Goal: Transaction & Acquisition: Download file/media

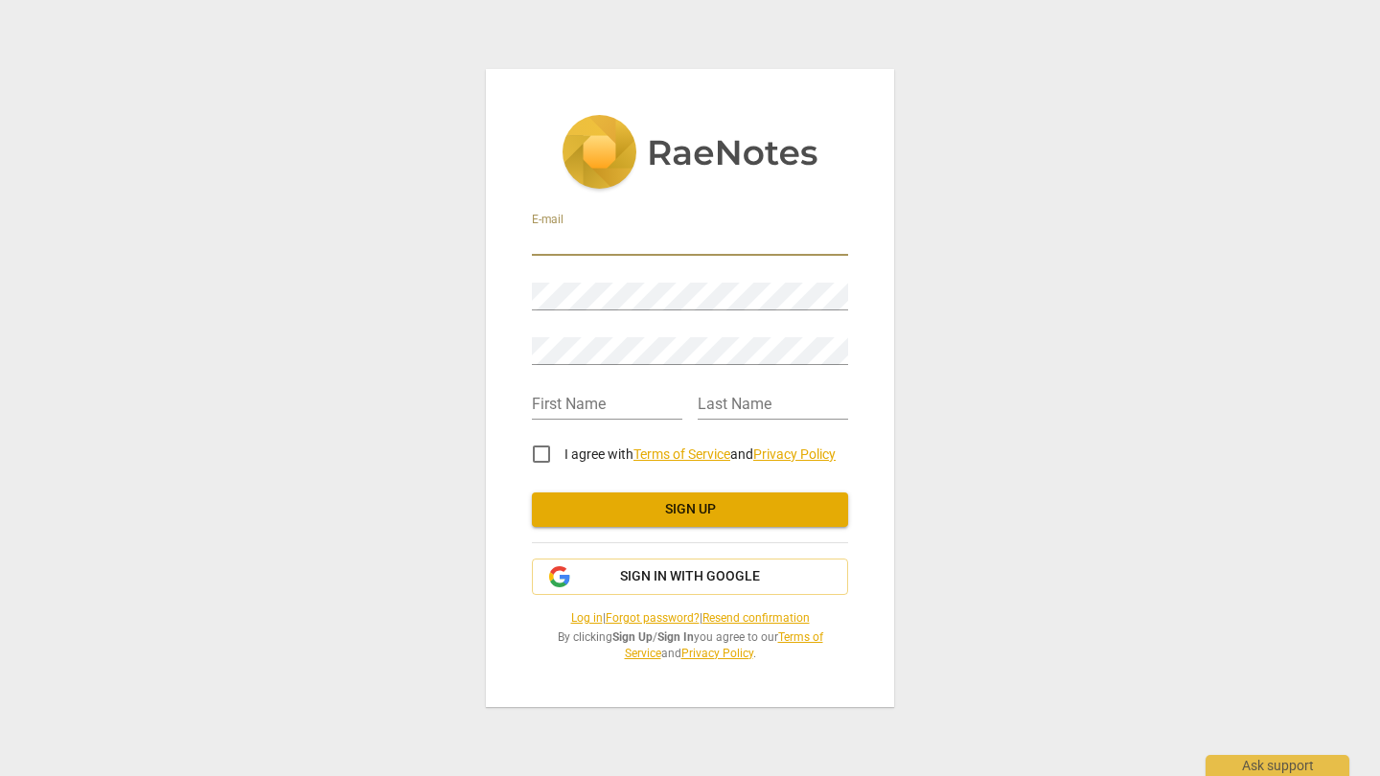
type input "w"
click at [885, 309] on div "E-mail Password Retype Password First Name Last Name I agree with Terms of Serv…" at bounding box center [690, 388] width 408 height 638
click at [667, 259] on div "E-mail" at bounding box center [690, 232] width 316 height 55
click at [667, 245] on input "email" at bounding box center [690, 242] width 316 height 28
type input "[EMAIL_ADDRESS][DOMAIN_NAME]"
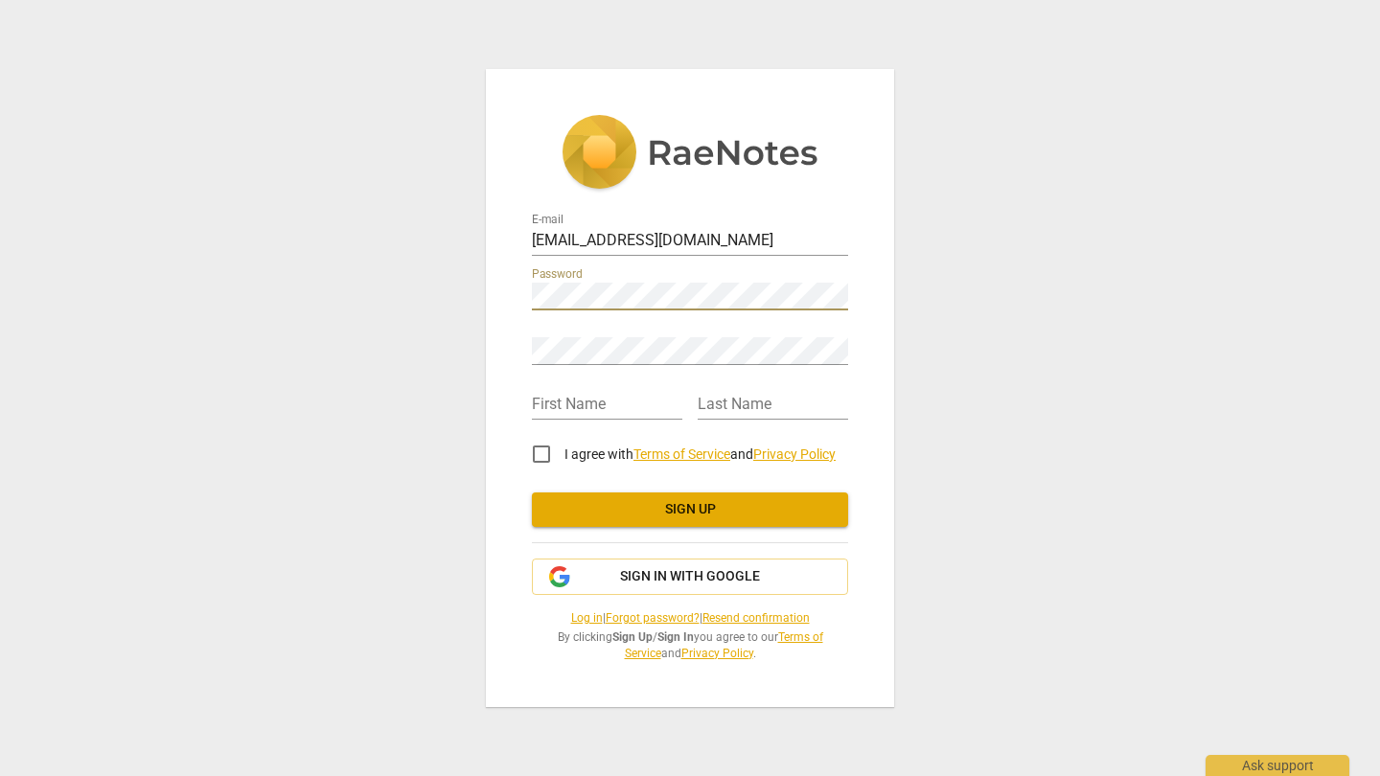
click at [606, 337] on div "Retype Password" at bounding box center [690, 343] width 316 height 43
type input "wouter"
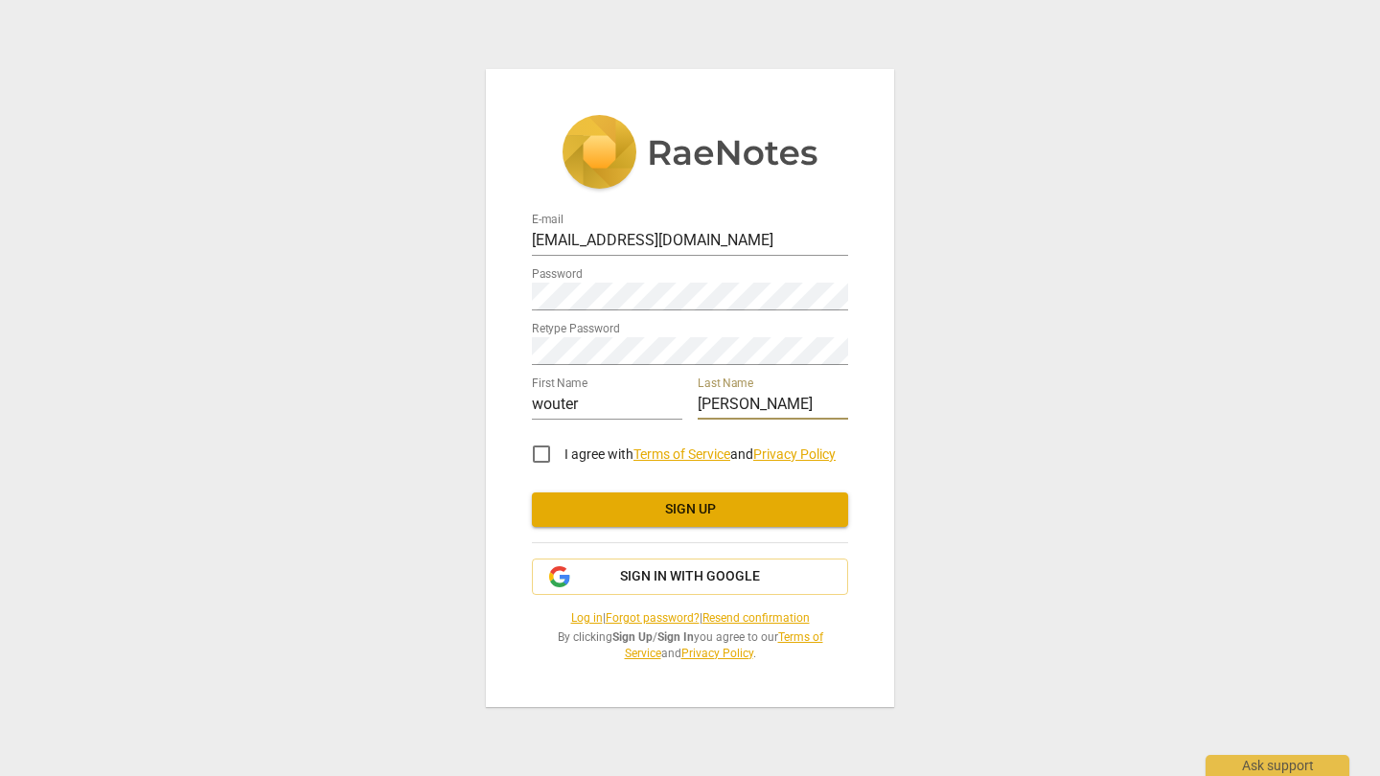
type input "[PERSON_NAME]"
click at [536, 452] on input "I agree with Terms of Service and Privacy Policy" at bounding box center [541, 454] width 46 height 46
checkbox input "true"
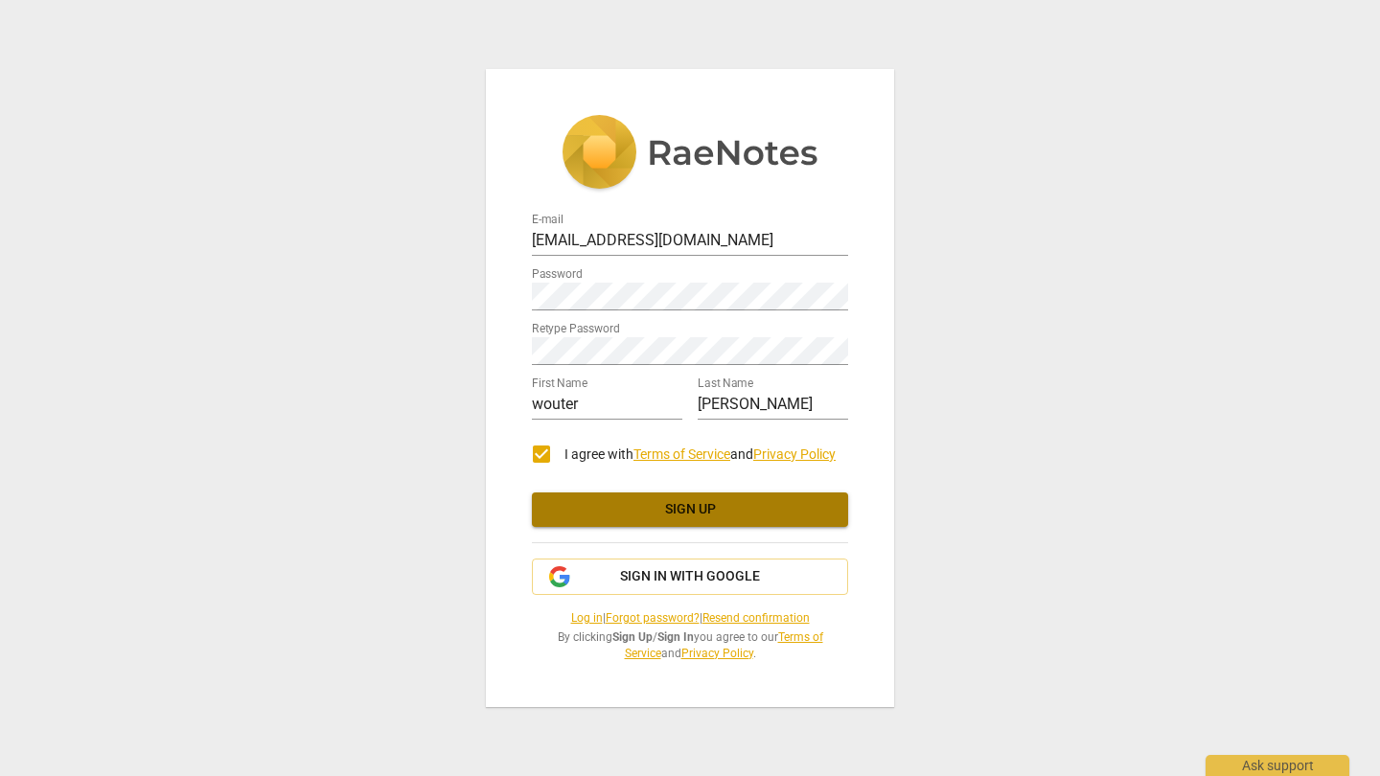
click at [590, 511] on span "Sign up" at bounding box center [690, 509] width 286 height 19
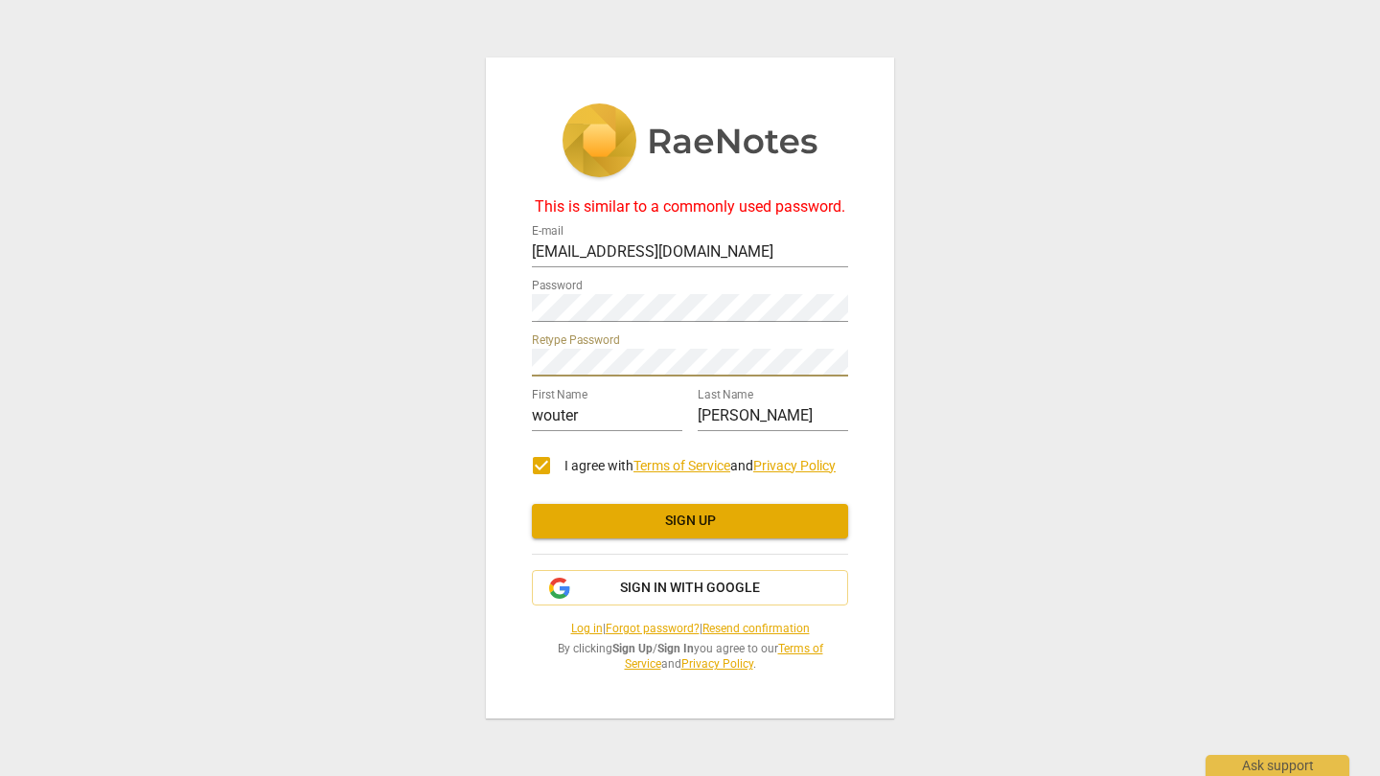
click at [499, 364] on div "This is similar to a commonly used password. E-mail [EMAIL_ADDRESS][DOMAIN_NAME…" at bounding box center [690, 387] width 408 height 661
click at [499, 310] on div "This is similar to a commonly used password. E-mail [EMAIL_ADDRESS][DOMAIN_NAME…" at bounding box center [690, 387] width 408 height 661
click at [667, 517] on span "Sign up" at bounding box center [690, 521] width 286 height 19
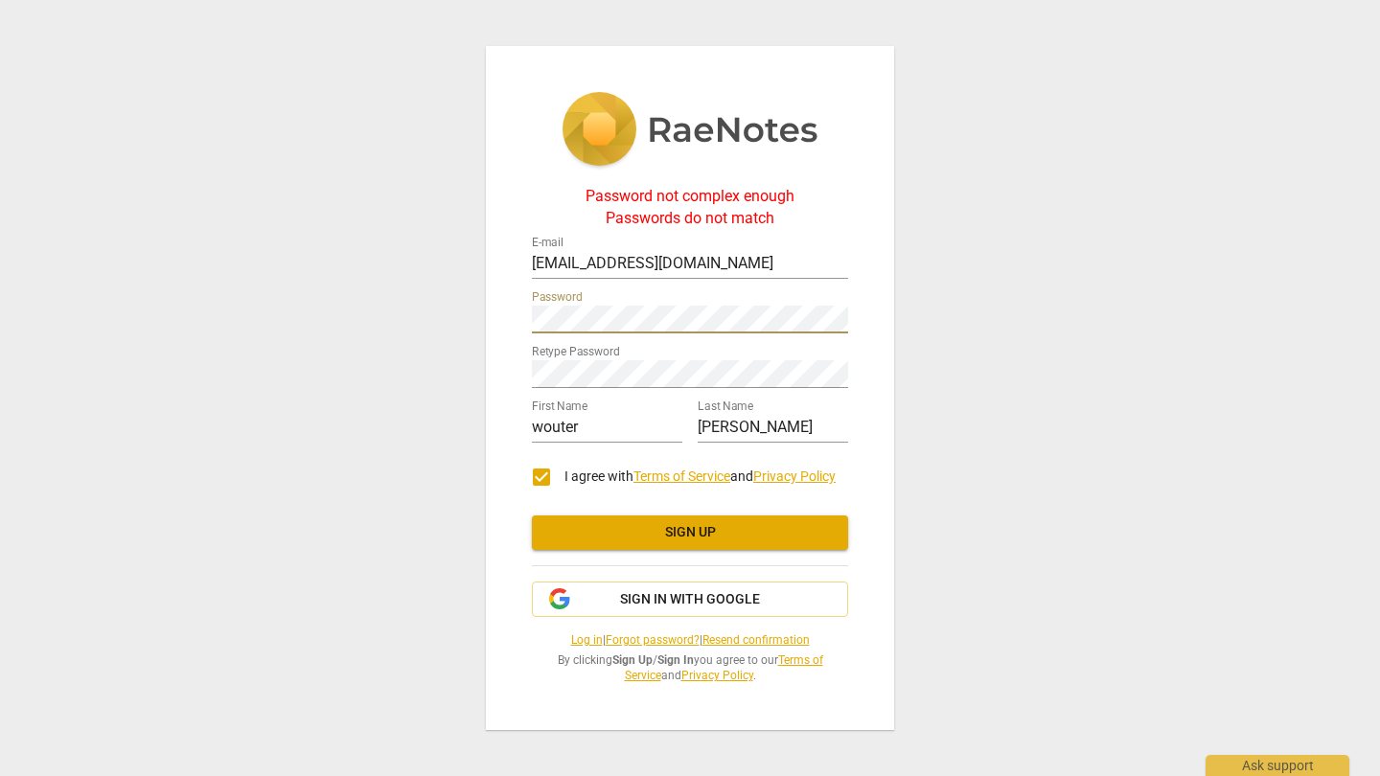
click at [517, 317] on div "Password not complex enough Passwords do not match E-mail [EMAIL_ADDRESS][DOMAI…" at bounding box center [690, 387] width 408 height 683
click at [496, 372] on div "Password not complex enough Passwords do not match E-mail [EMAIL_ADDRESS][DOMAI…" at bounding box center [690, 387] width 408 height 683
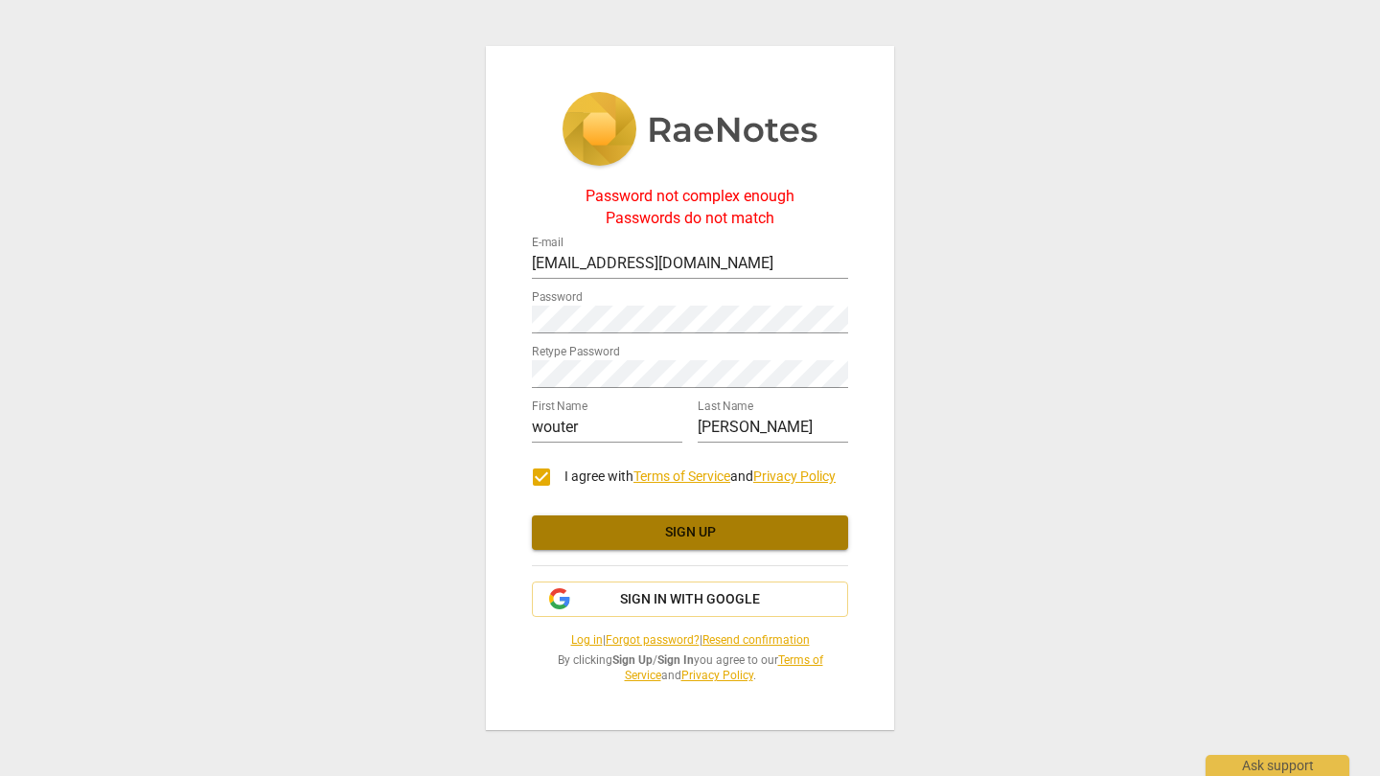
click at [670, 527] on span "Sign up" at bounding box center [690, 532] width 286 height 19
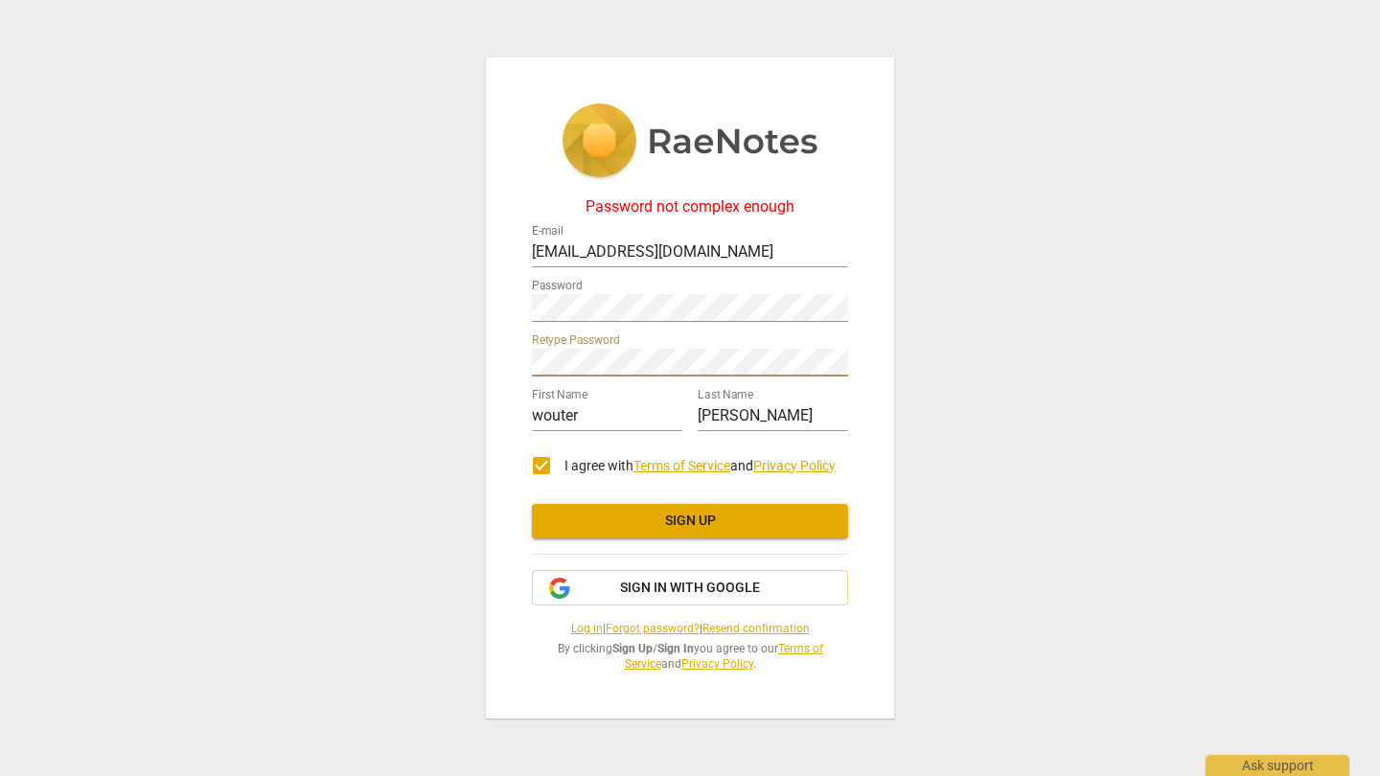
click at [649, 508] on button "Sign up" at bounding box center [690, 521] width 316 height 34
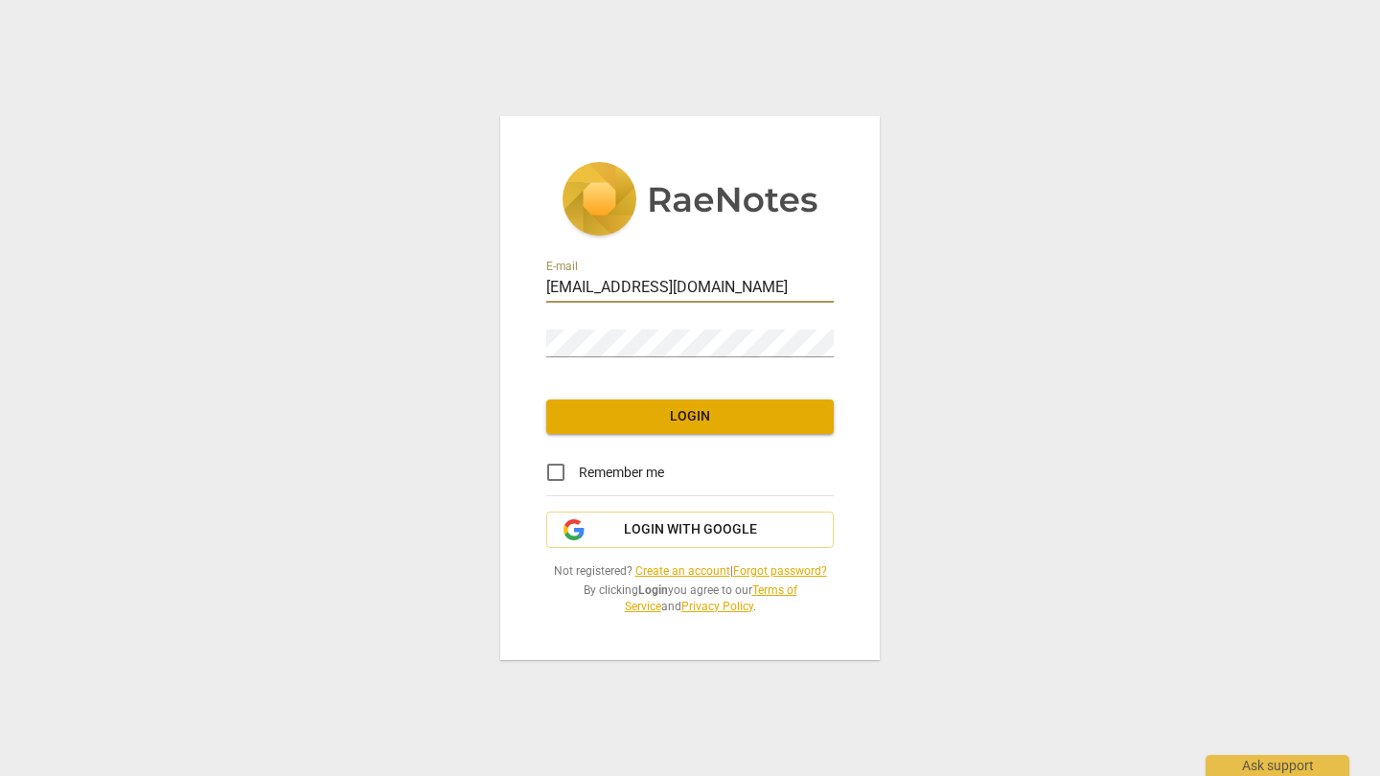
type input "woutermeinders@outlook.com"
drag, startPoint x: 760, startPoint y: 296, endPoint x: 529, endPoint y: 285, distance: 231.2
click at [529, 285] on div "E-mail woutermeinders@outlook.com Password Login Remember me Login with Google …" at bounding box center [689, 388] width 379 height 544
paste input "[EMAIL_ADDRESS][DOMAIN_NAME]"
type input "[EMAIL_ADDRESS][DOMAIN_NAME]"
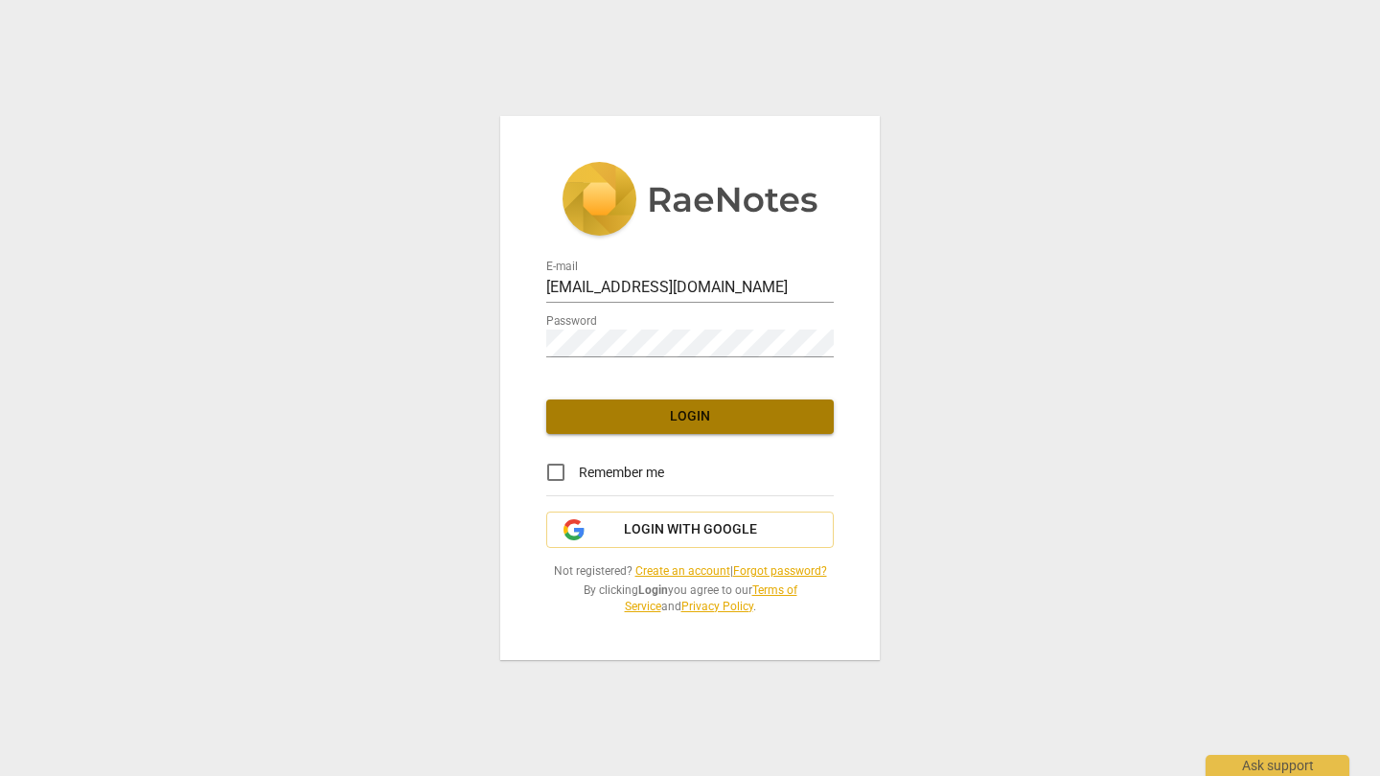
click at [618, 423] on span "Login" at bounding box center [690, 416] width 257 height 19
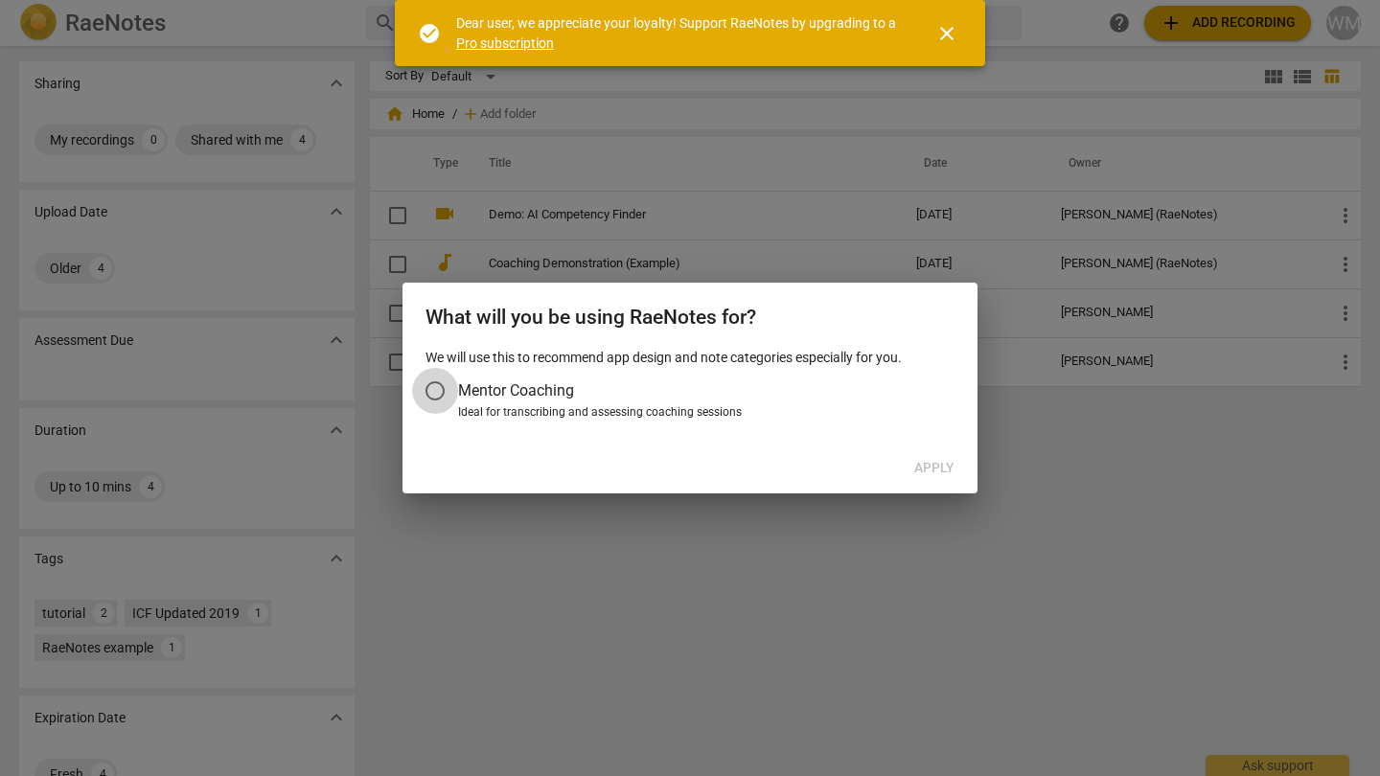
click at [456, 388] on input "Mentor Coaching" at bounding box center [435, 391] width 46 height 46
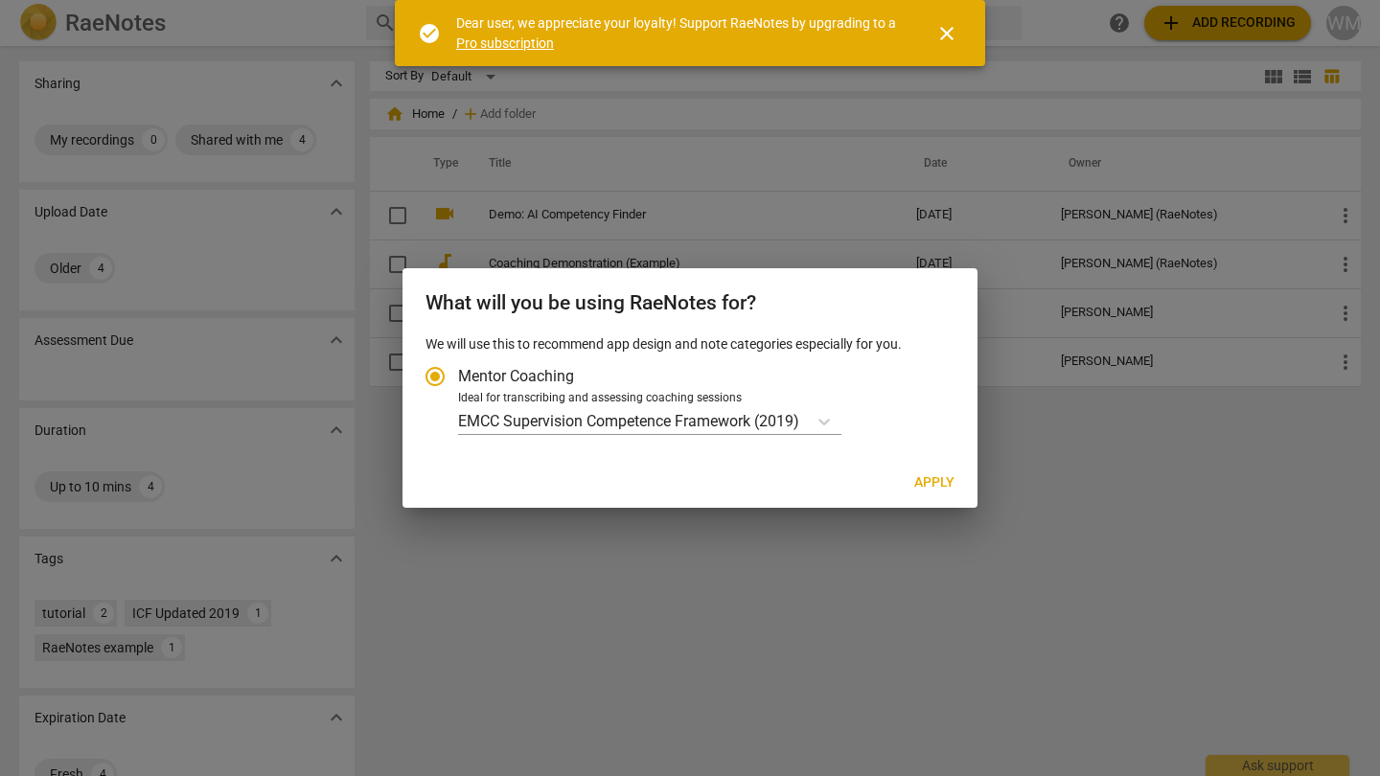
click at [935, 540] on div at bounding box center [690, 388] width 1380 height 776
click at [943, 488] on span "Apply" at bounding box center [934, 482] width 40 height 19
radio input "false"
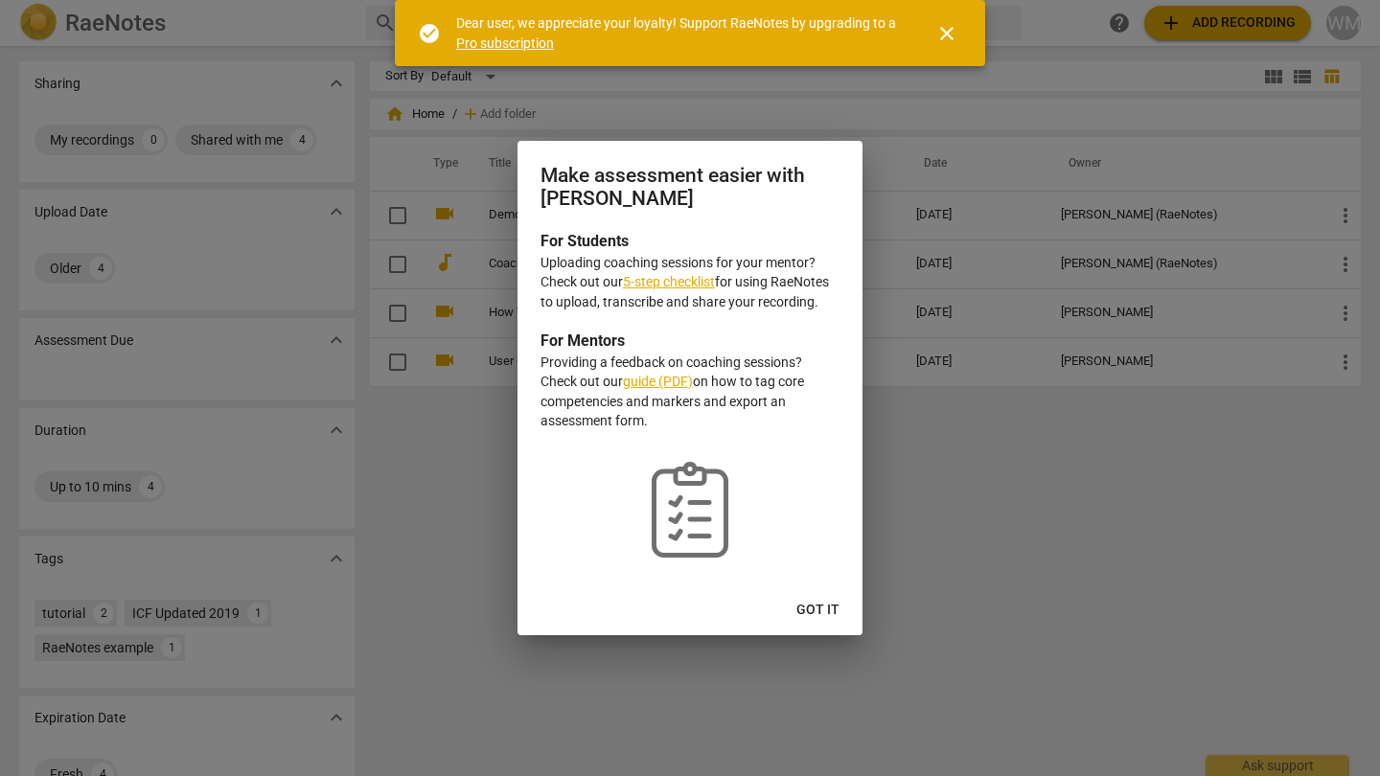
click at [831, 613] on span "Got it" at bounding box center [817, 610] width 43 height 19
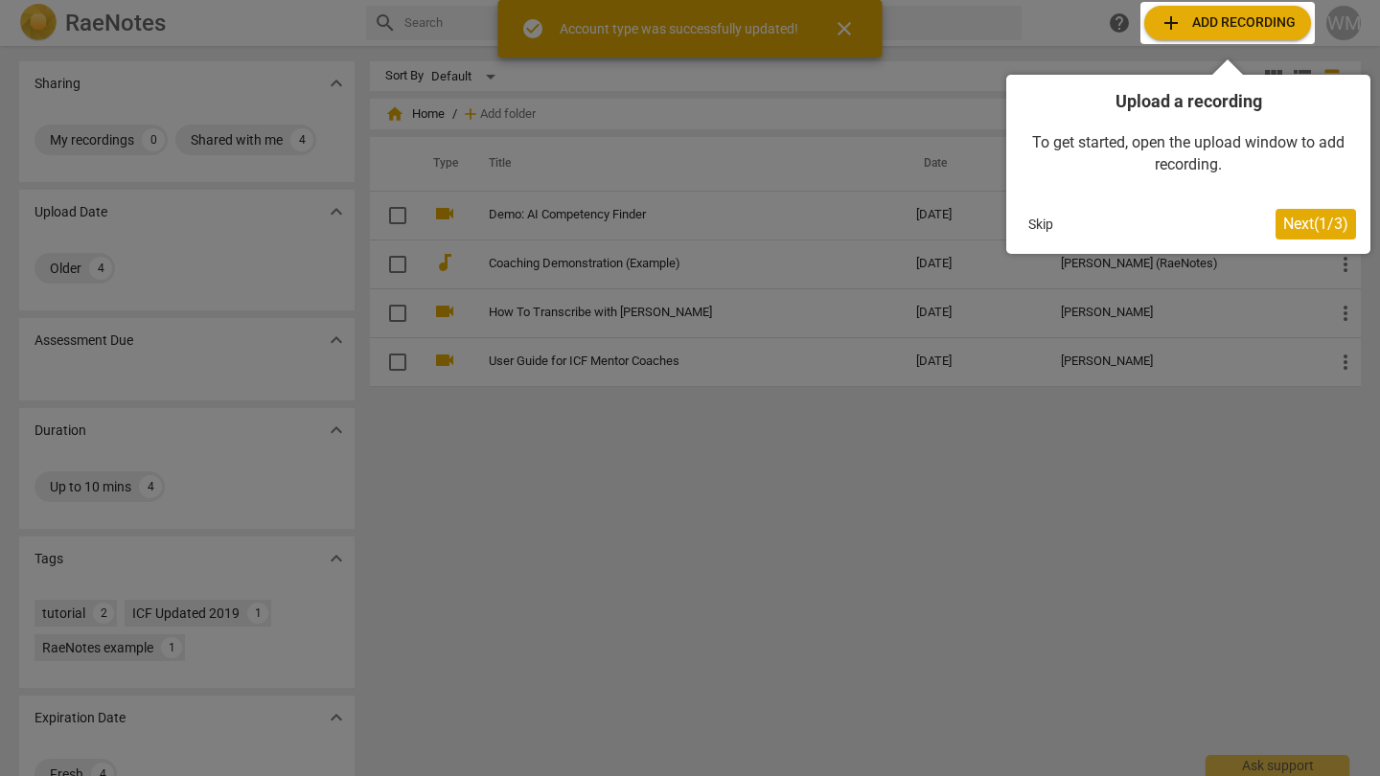
click at [1298, 227] on span "Next ( 1 / 3 )" at bounding box center [1315, 224] width 65 height 18
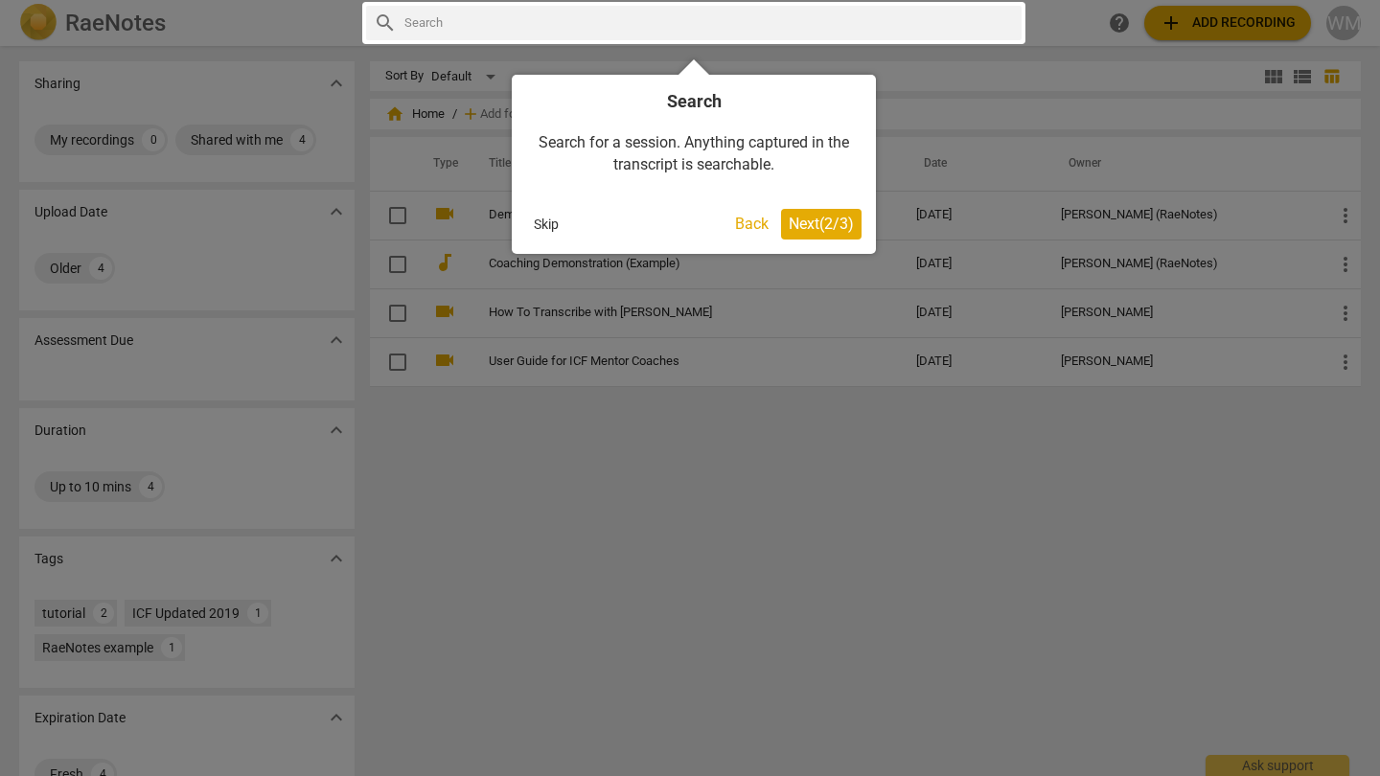
click at [841, 220] on span "Next ( 2 / 3 )" at bounding box center [821, 224] width 65 height 18
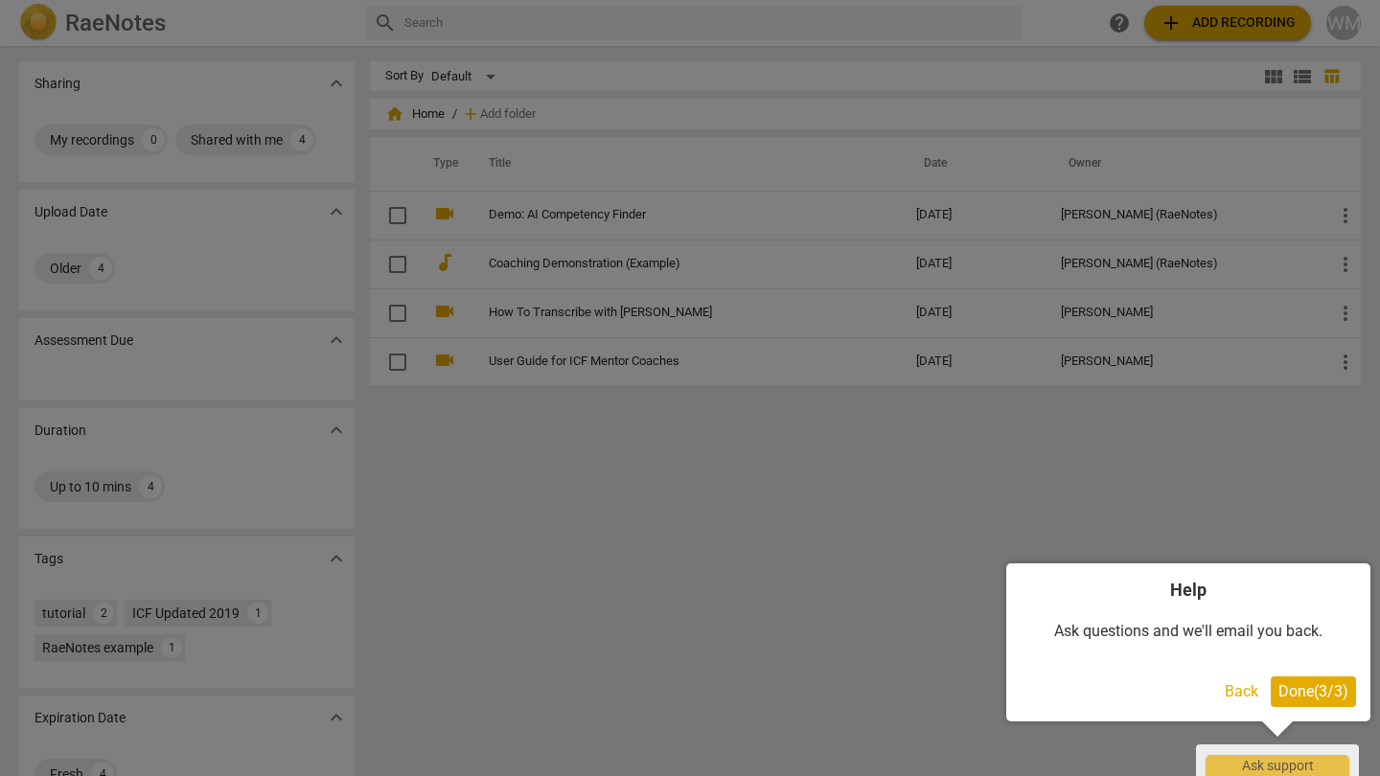
click at [1319, 699] on span "Done ( 3 / 3 )" at bounding box center [1313, 691] width 70 height 18
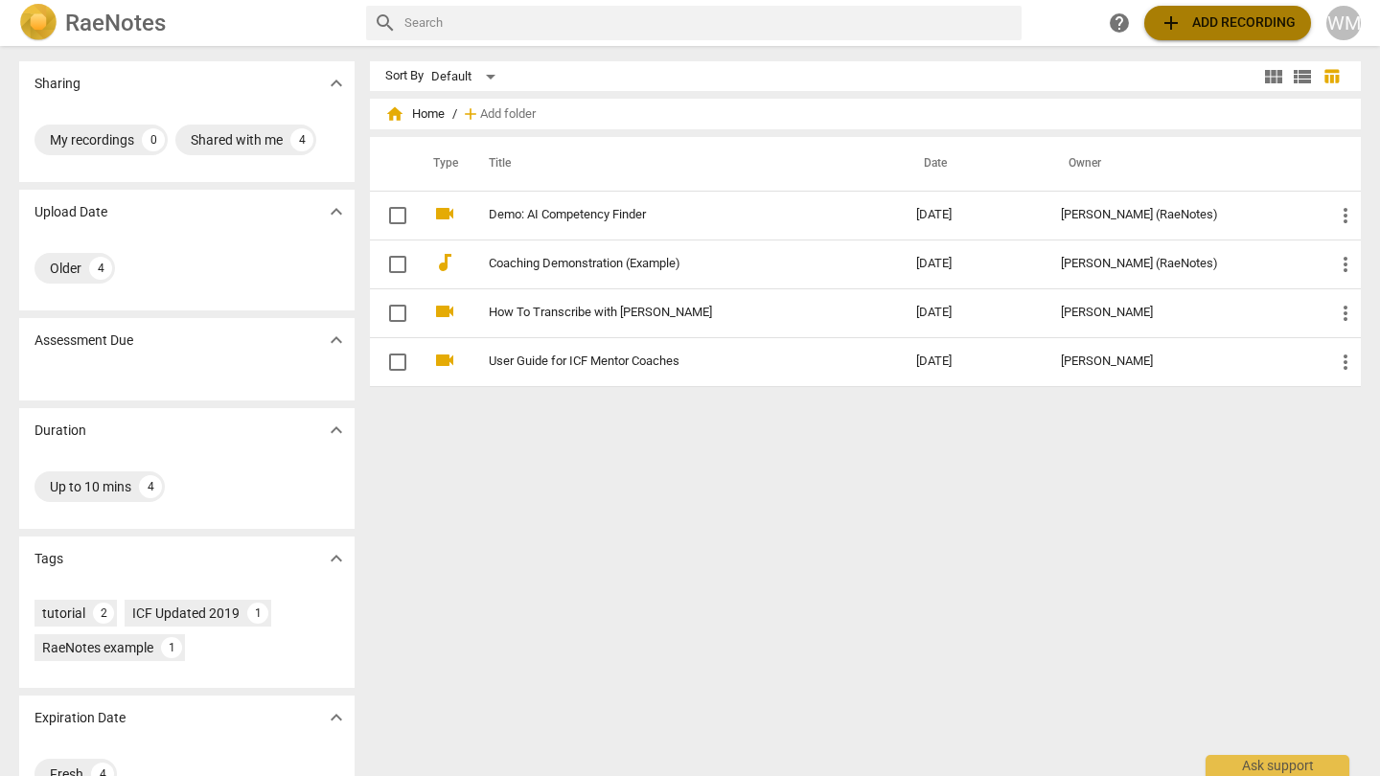
click at [1231, 34] on button "add Add recording" at bounding box center [1227, 23] width 167 height 34
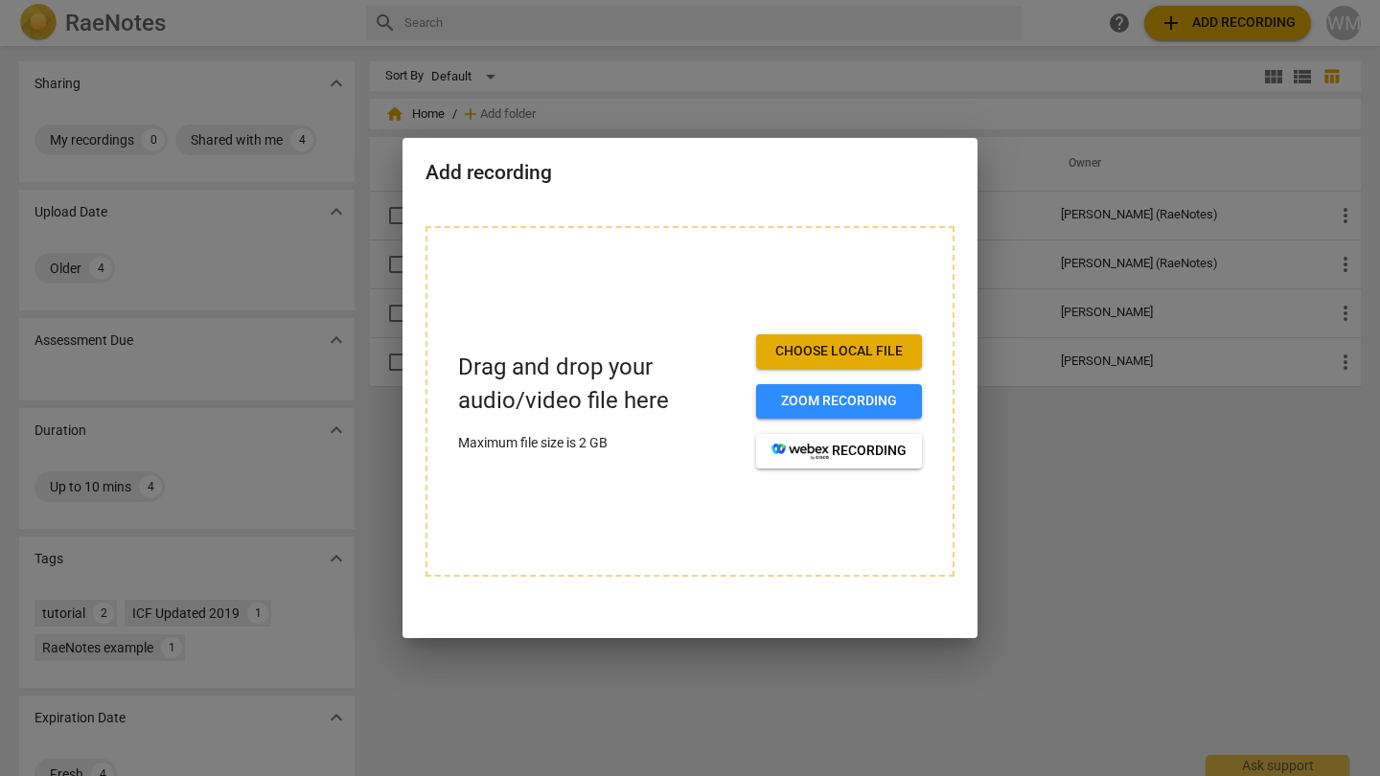
click at [837, 338] on button "Choose local file" at bounding box center [839, 351] width 166 height 34
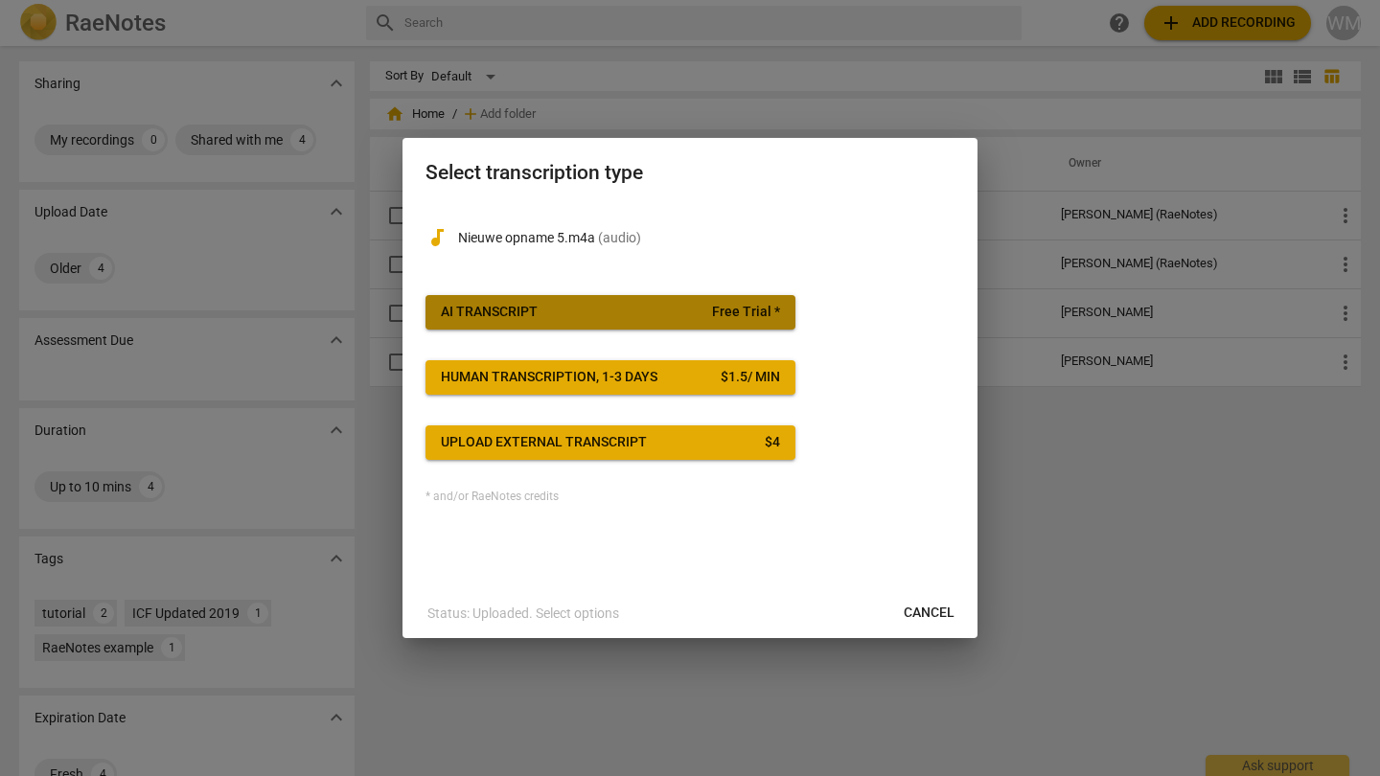
click at [688, 303] on span "AI Transcript Free Trial *" at bounding box center [610, 312] width 339 height 19
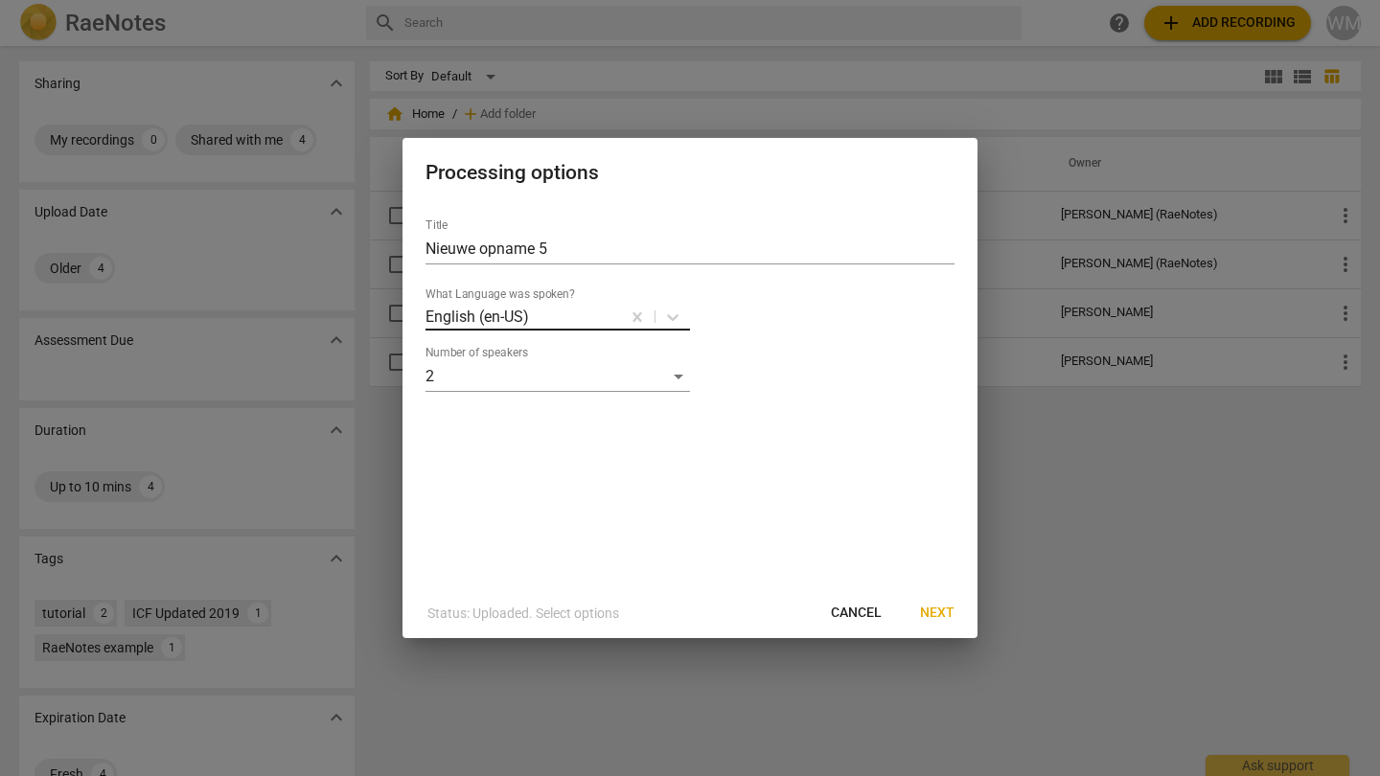
click at [599, 315] on div at bounding box center [574, 317] width 87 height 22
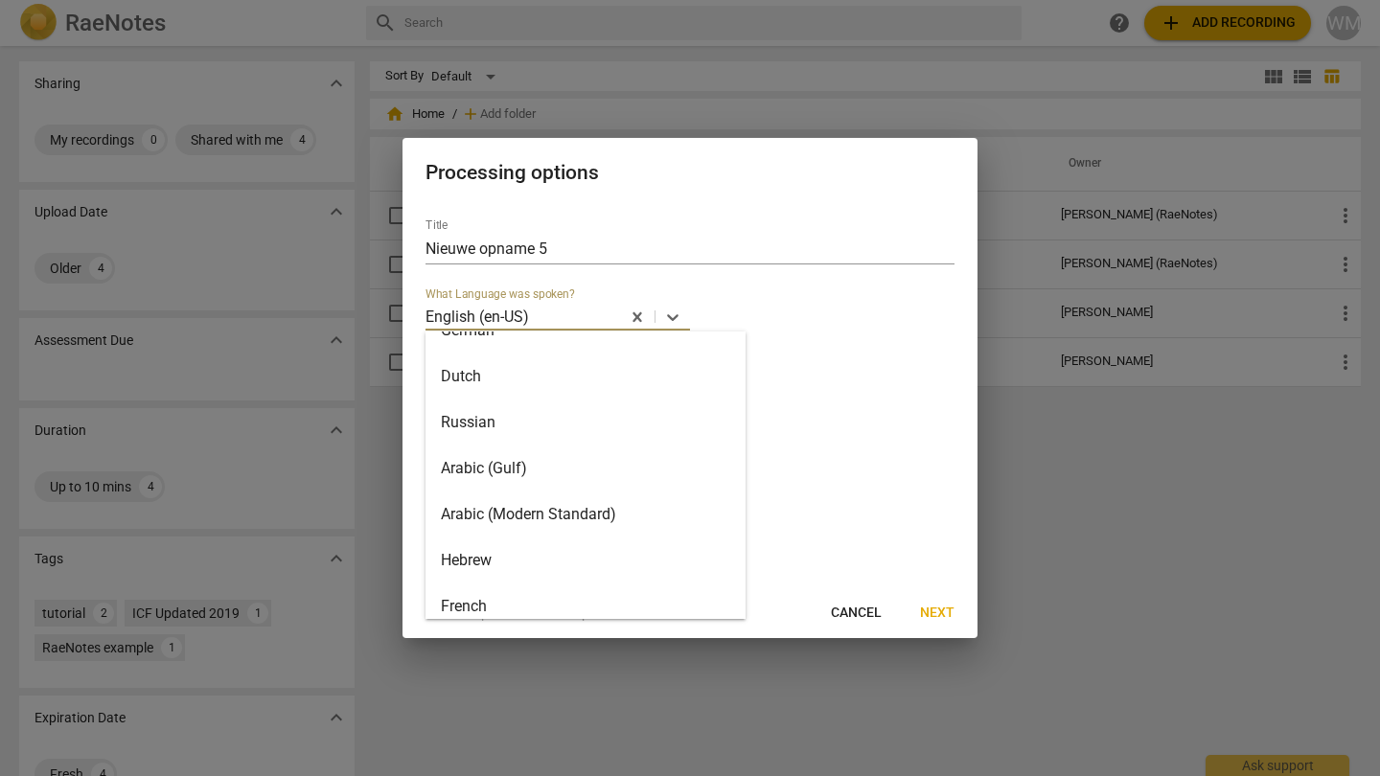
scroll to position [401, 0]
click at [513, 375] on div "Dutch" at bounding box center [585, 372] width 320 height 46
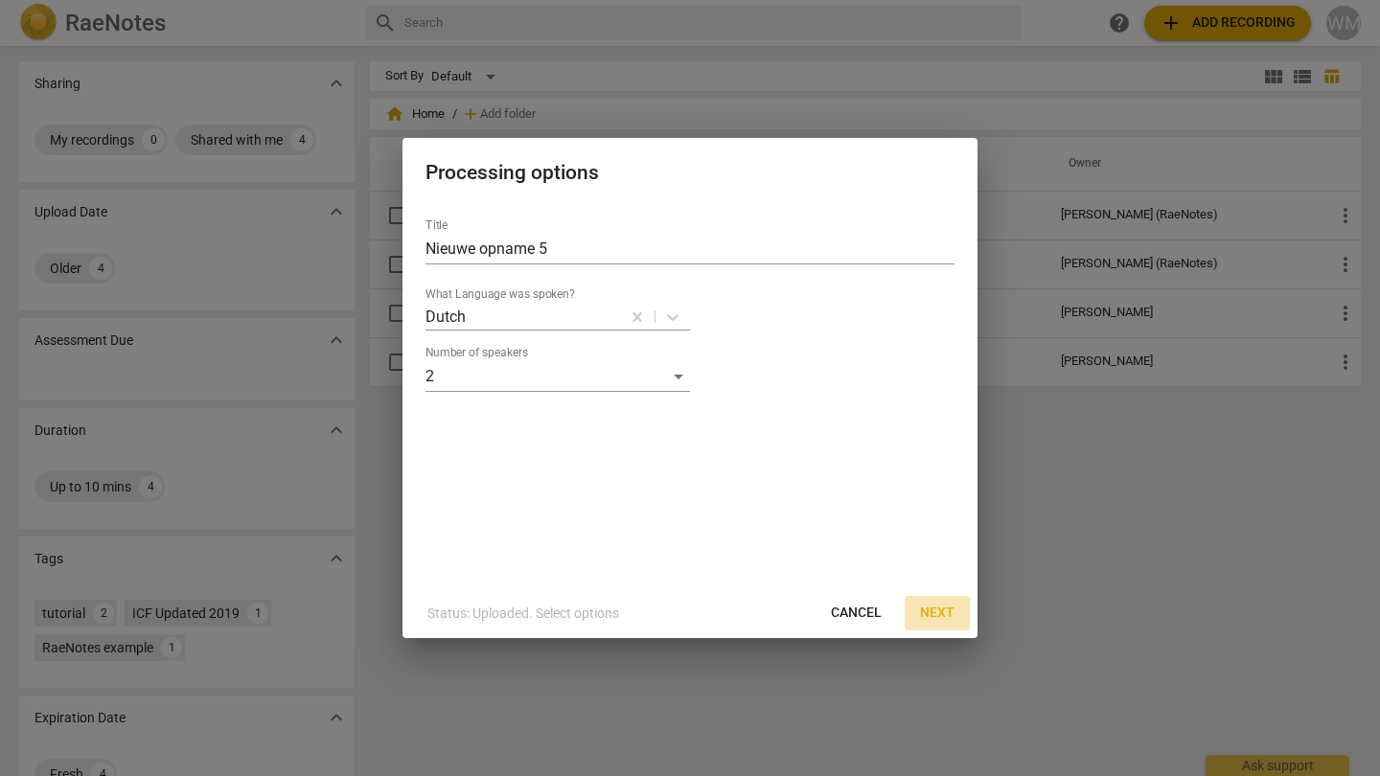
click at [944, 615] on span "Next" at bounding box center [937, 613] width 34 height 19
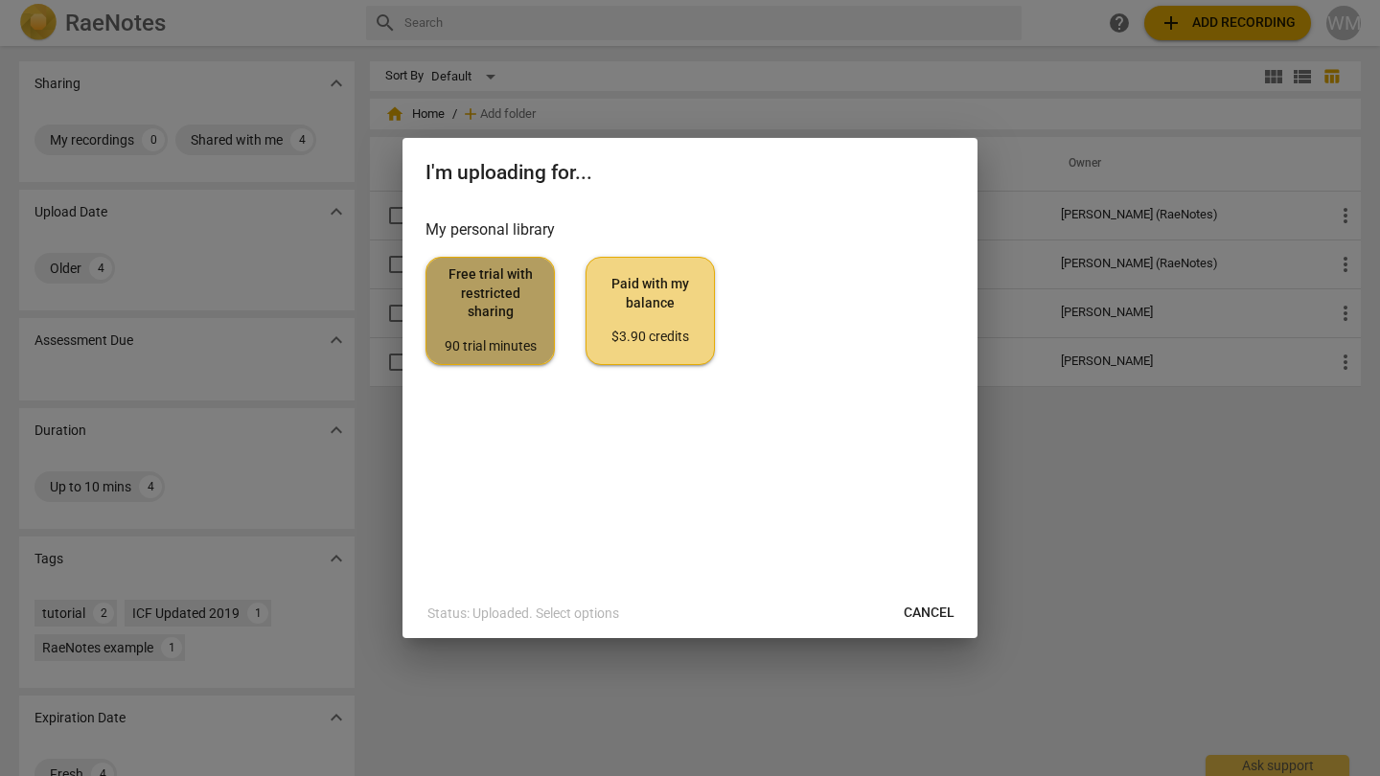
click at [527, 341] on div "90 trial minutes" at bounding box center [490, 346] width 97 height 19
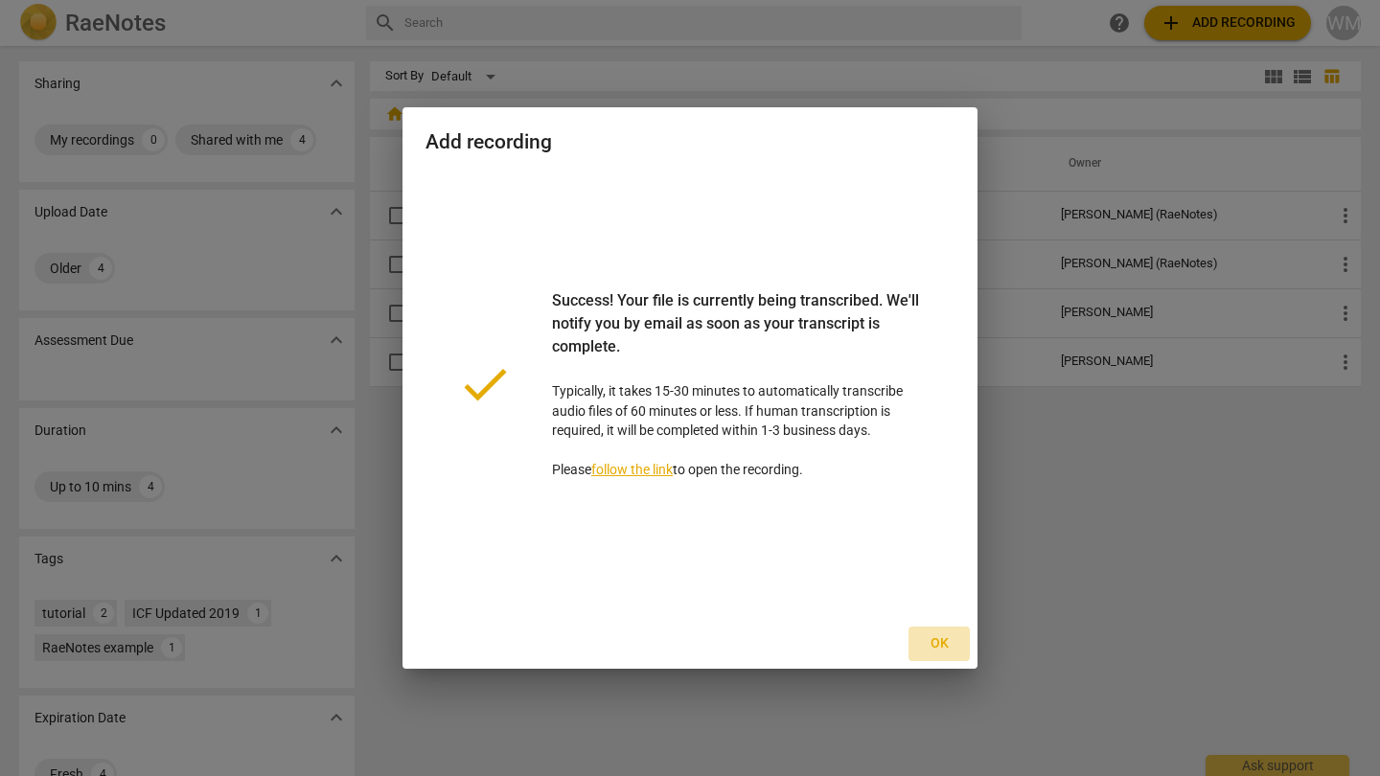
click at [941, 639] on span "Ok" at bounding box center [939, 643] width 31 height 19
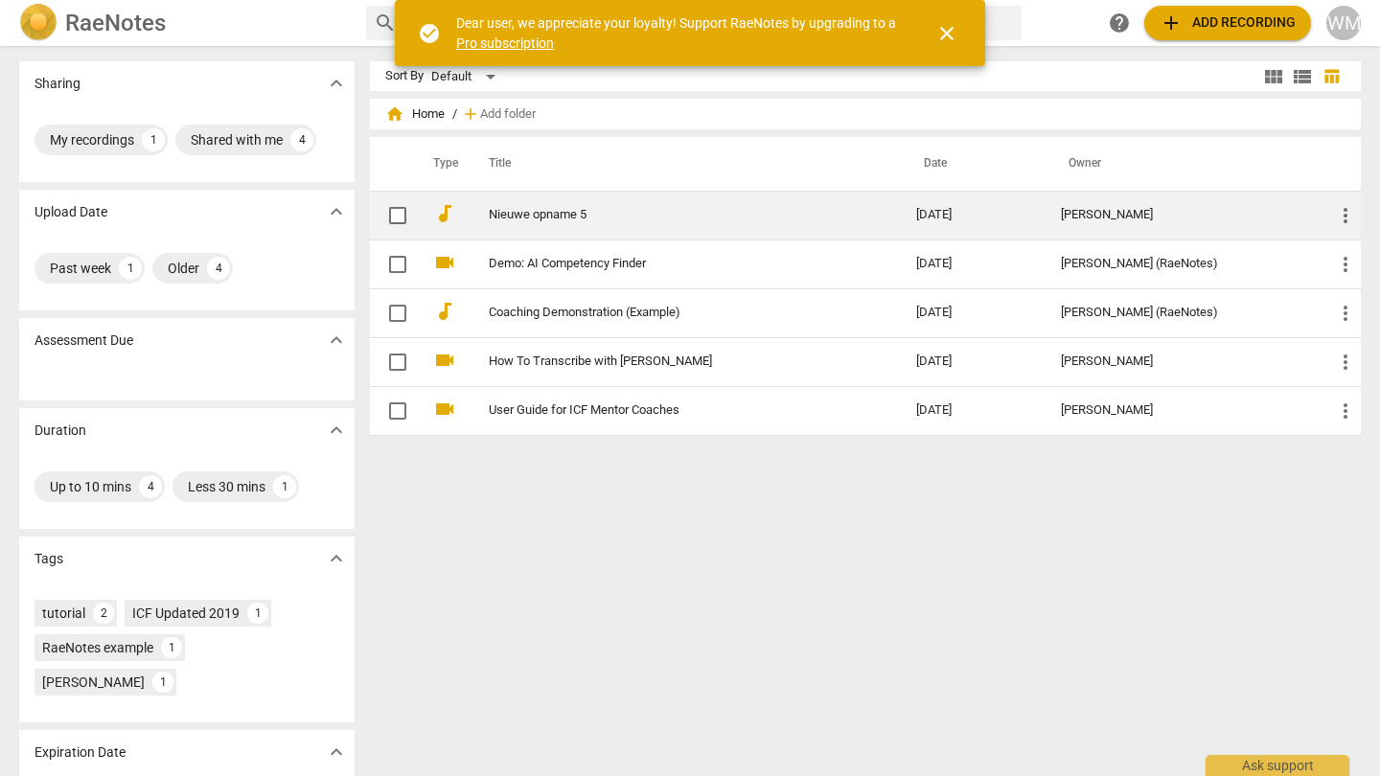
click at [561, 216] on link "Nieuwe opname 5" at bounding box center [668, 215] width 358 height 14
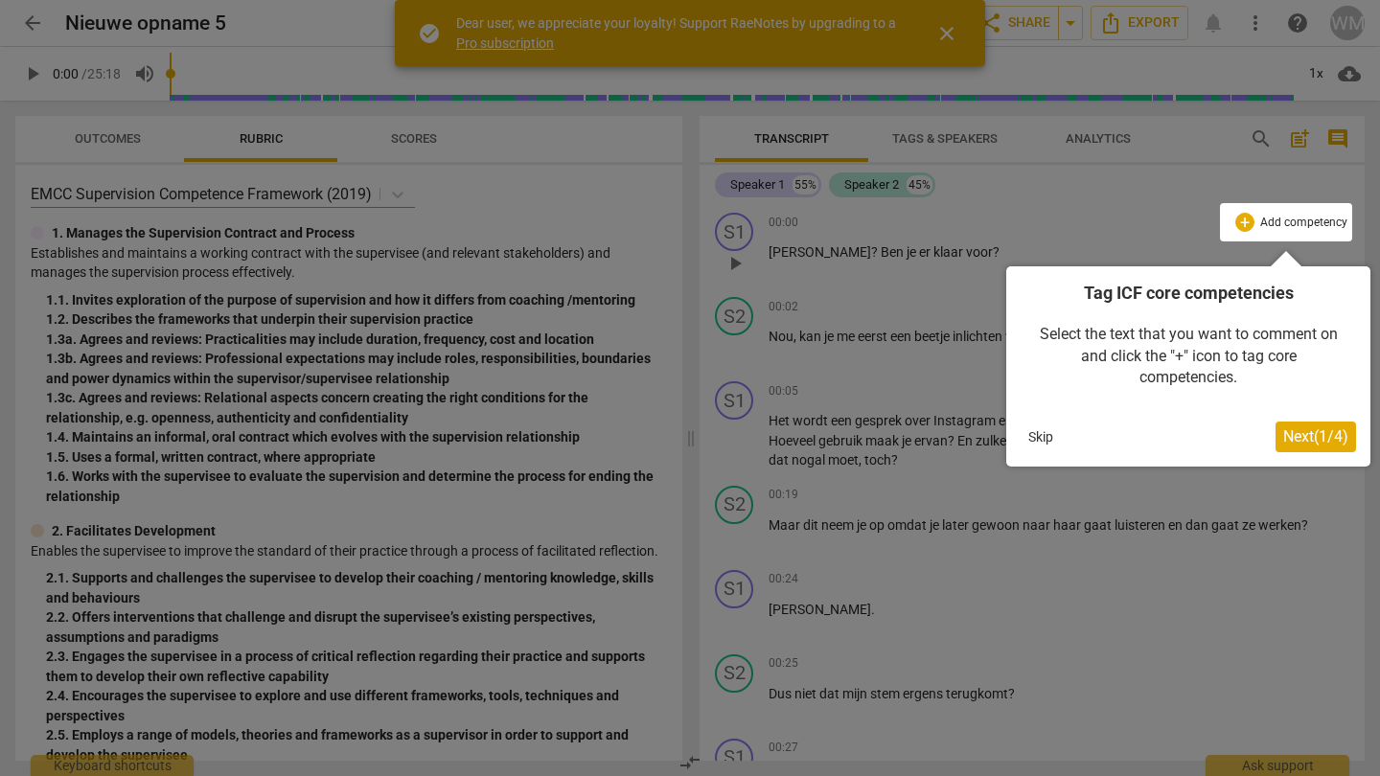
click at [1311, 433] on span "Next ( 1 / 4 )" at bounding box center [1315, 436] width 65 height 18
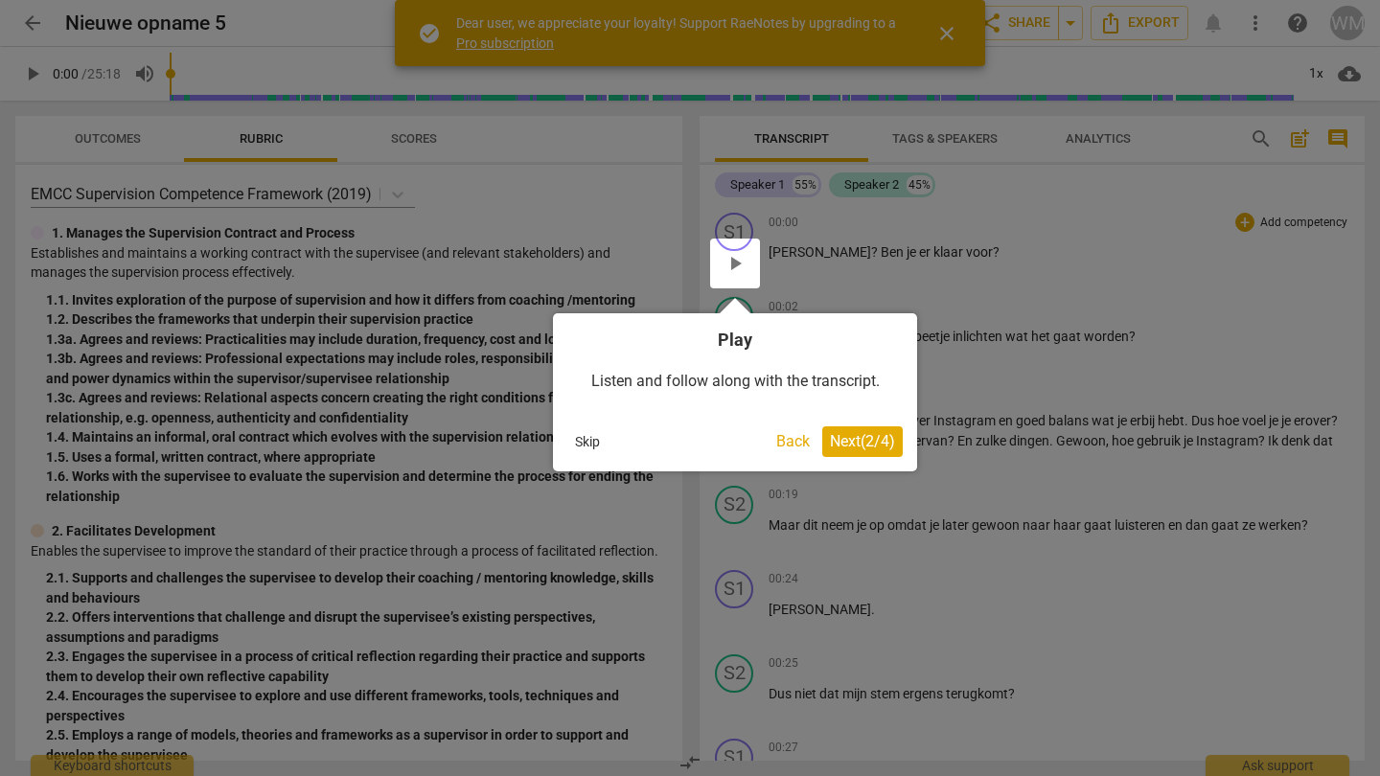
click at [861, 432] on span "Next ( 2 / 4 )" at bounding box center [862, 441] width 65 height 18
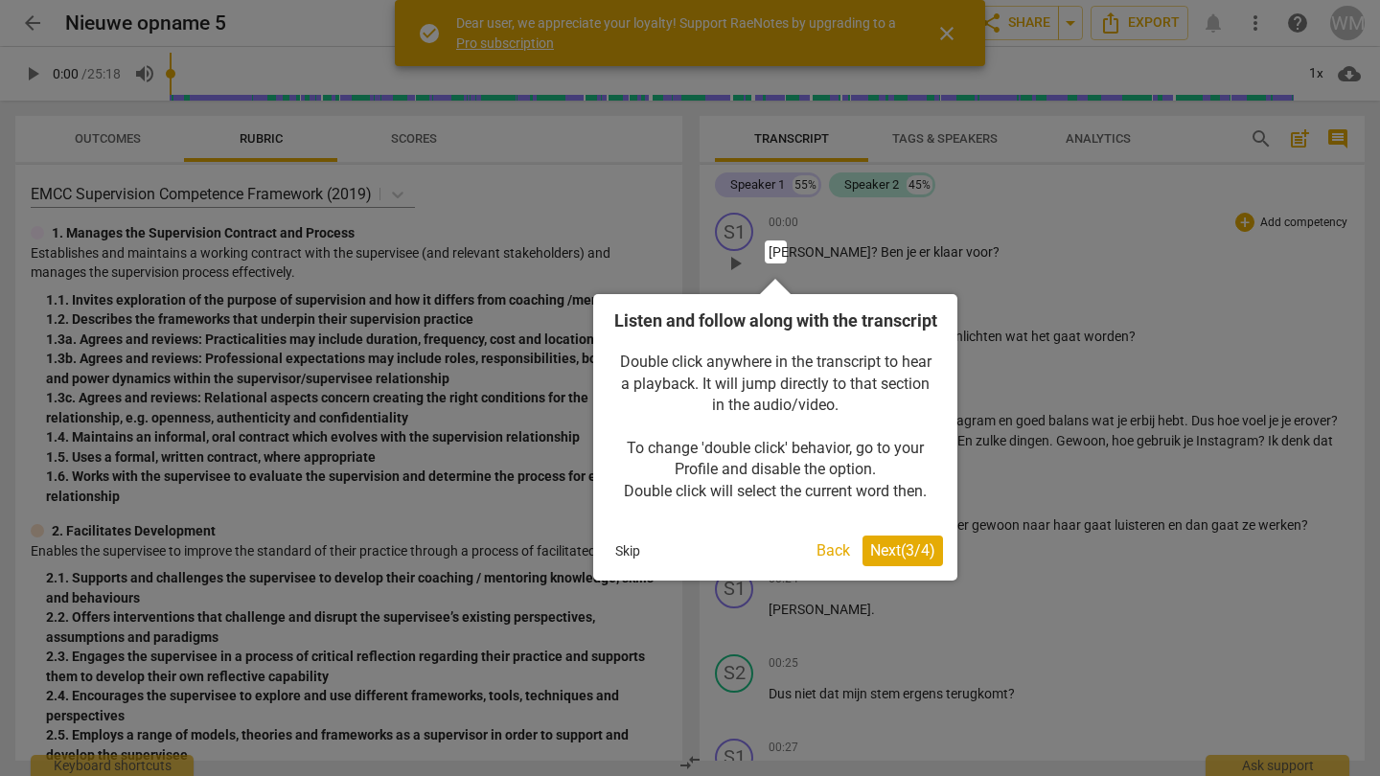
click at [910, 560] on span "Next ( 3 / 4 )" at bounding box center [902, 550] width 65 height 18
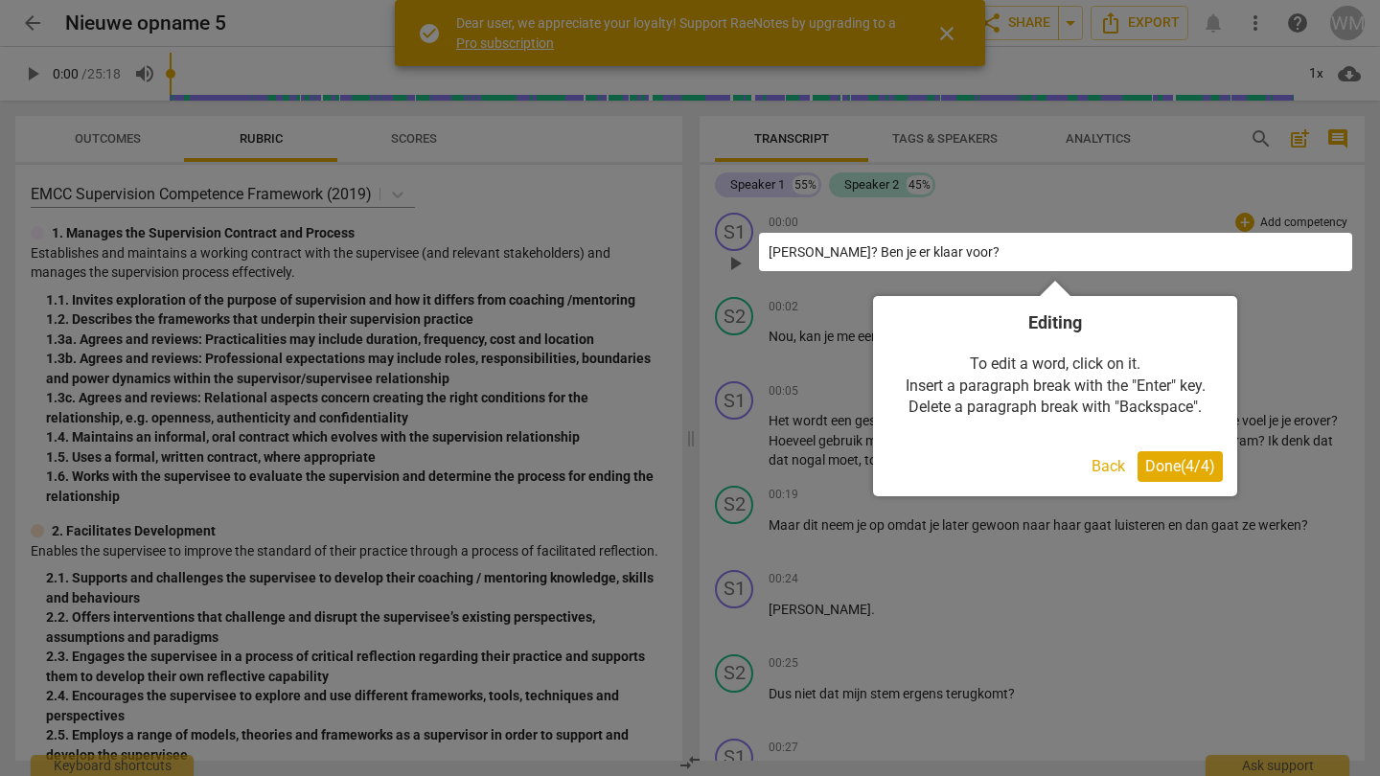
click at [1187, 462] on span "Done ( 4 / 4 )" at bounding box center [1180, 466] width 70 height 18
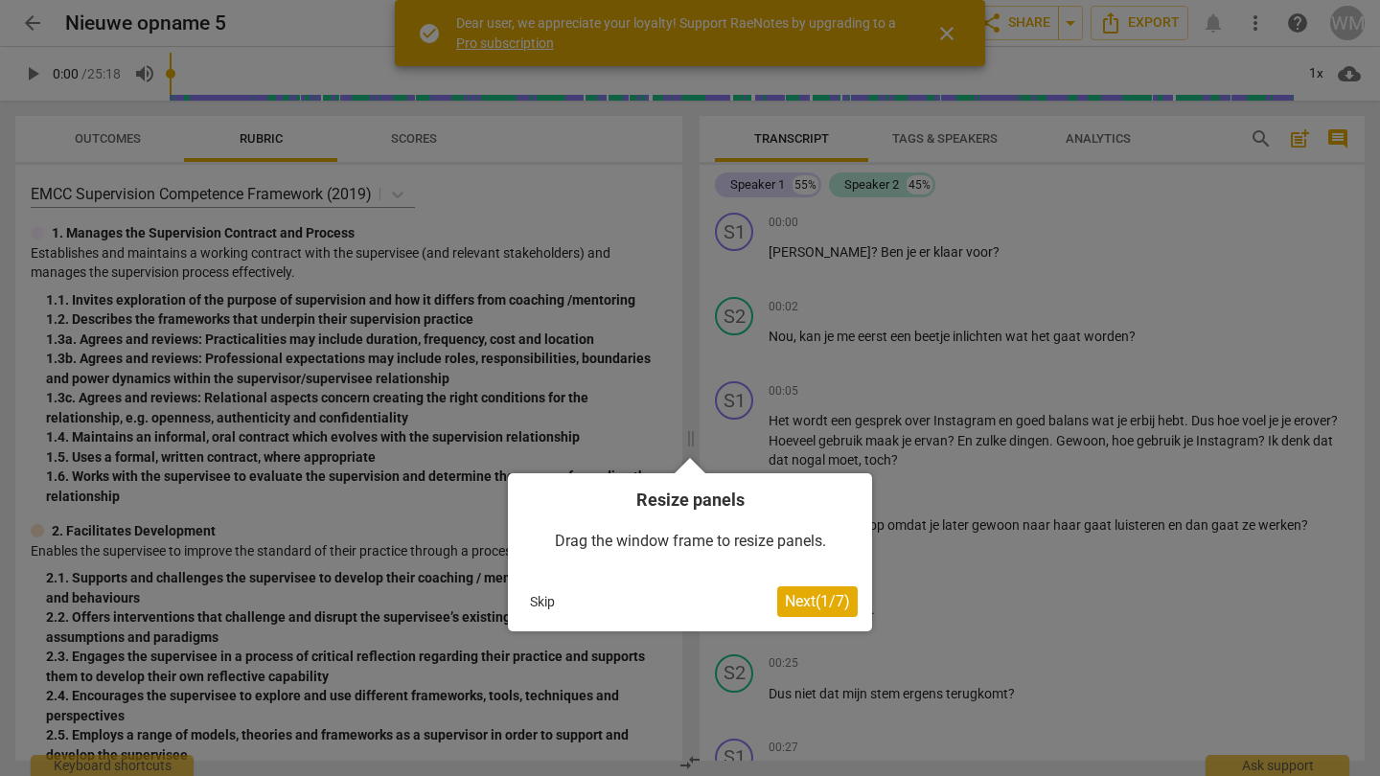
click at [541, 605] on button "Skip" at bounding box center [542, 601] width 40 height 29
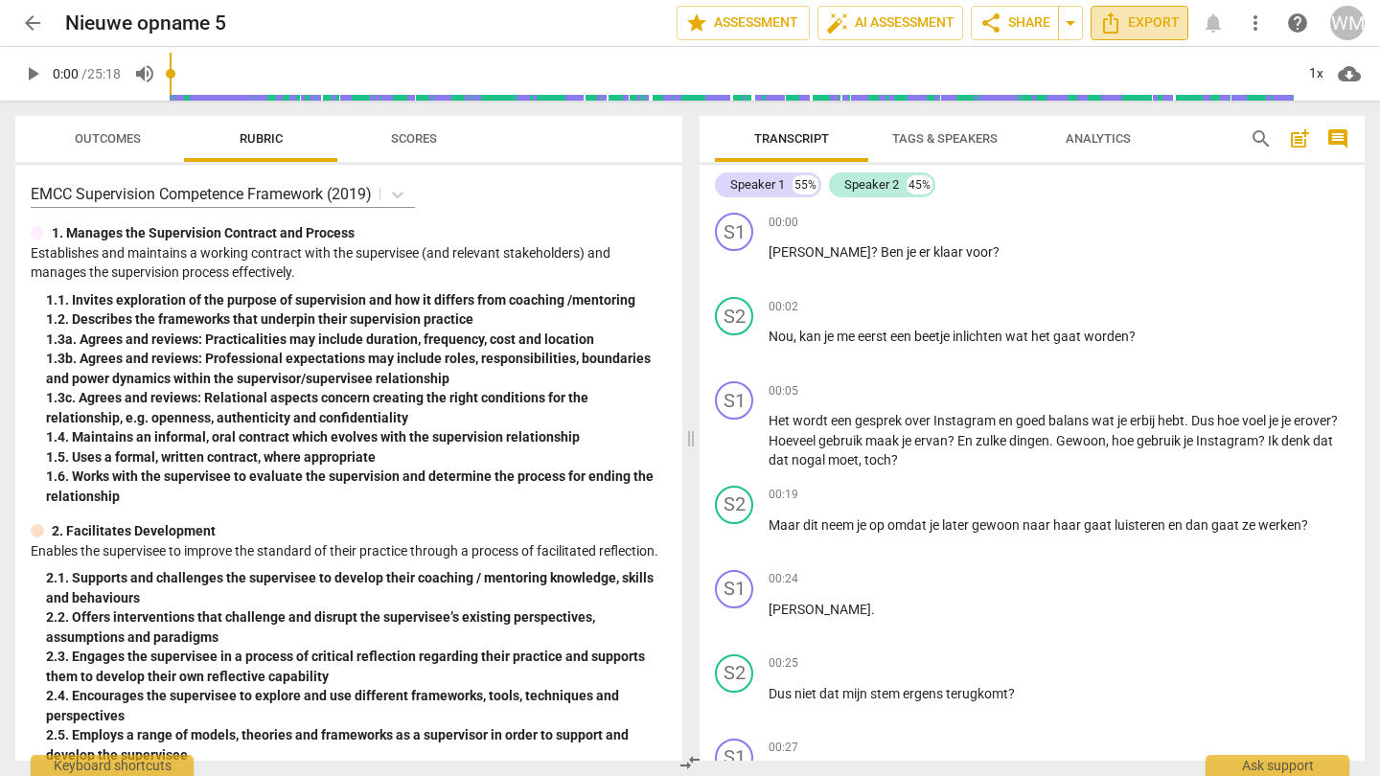
click at [1134, 26] on span "Export" at bounding box center [1139, 22] width 80 height 23
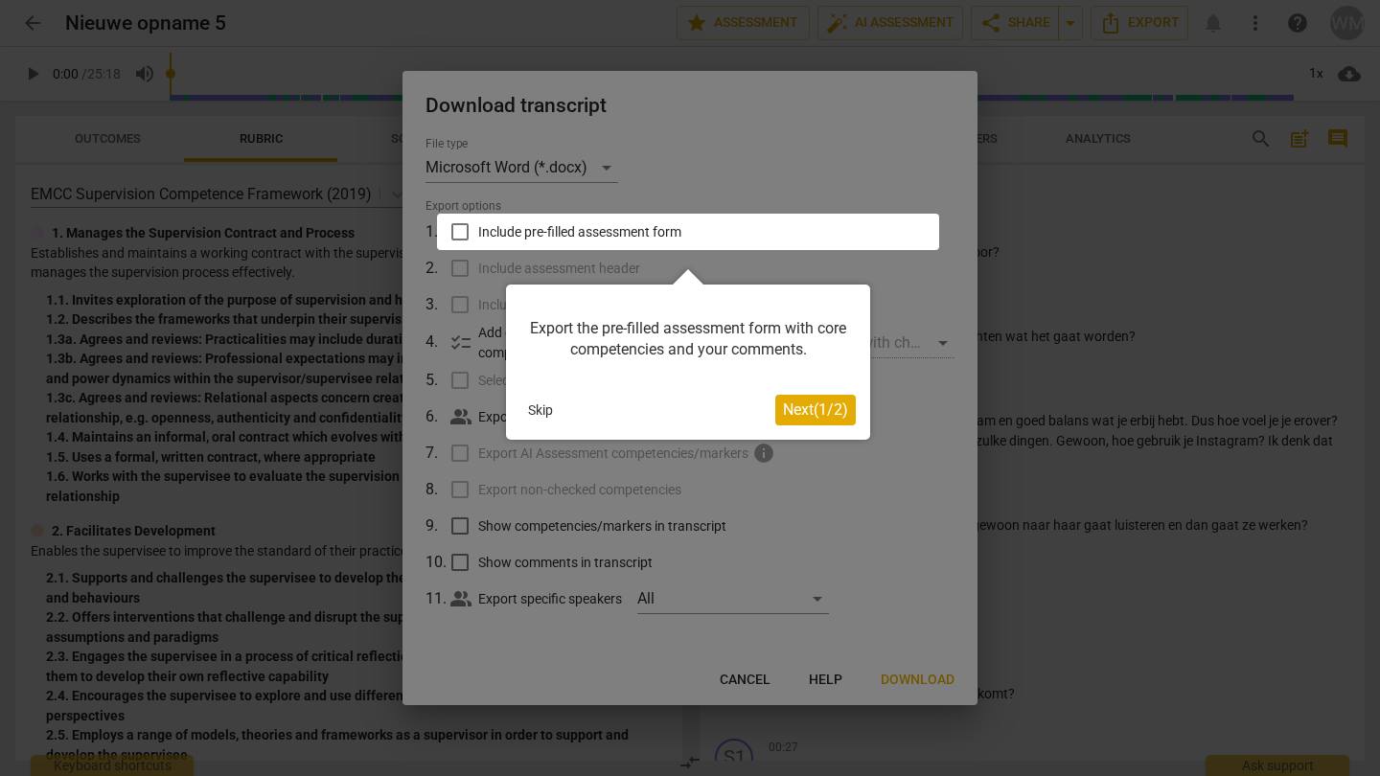
click at [824, 405] on span "Next ( 1 / 2 )" at bounding box center [815, 410] width 65 height 18
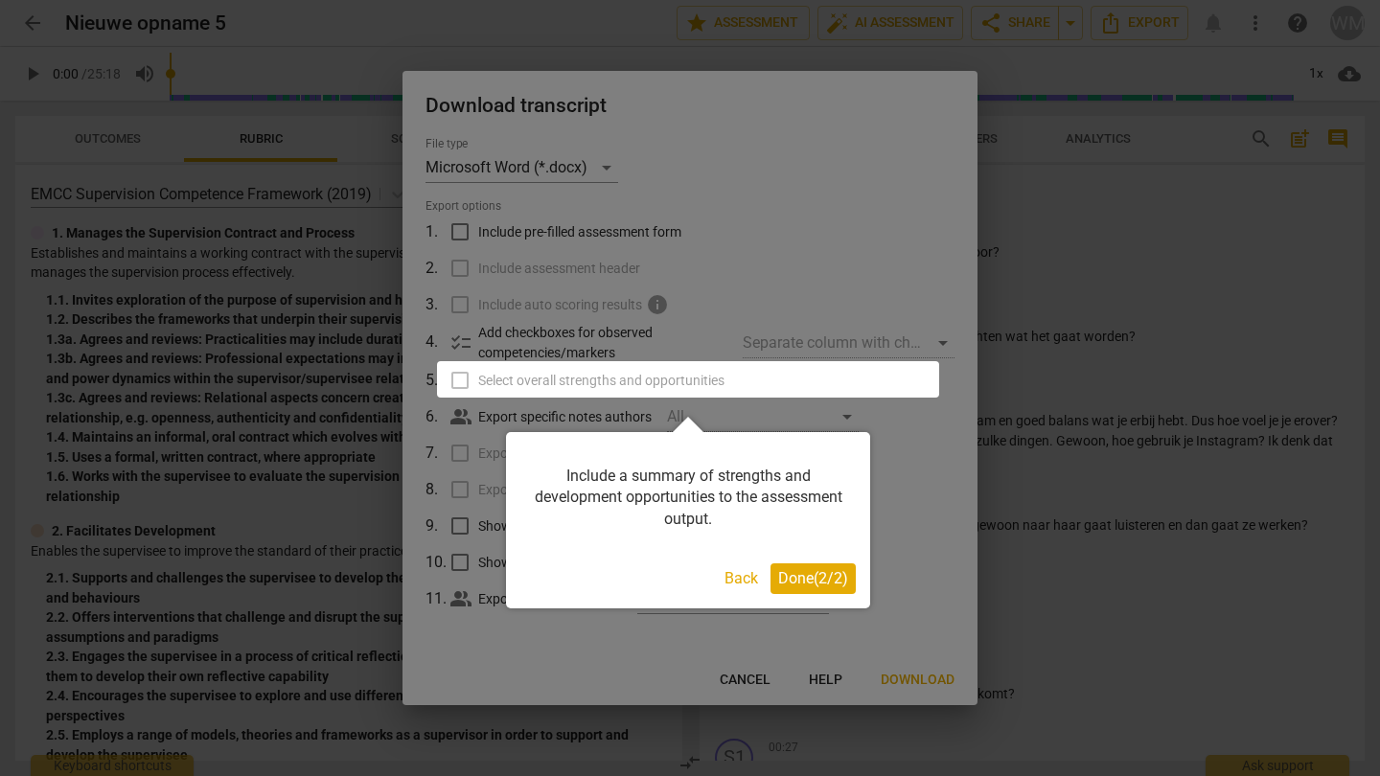
click at [809, 583] on span "Done ( 2 / 2 )" at bounding box center [813, 578] width 70 height 18
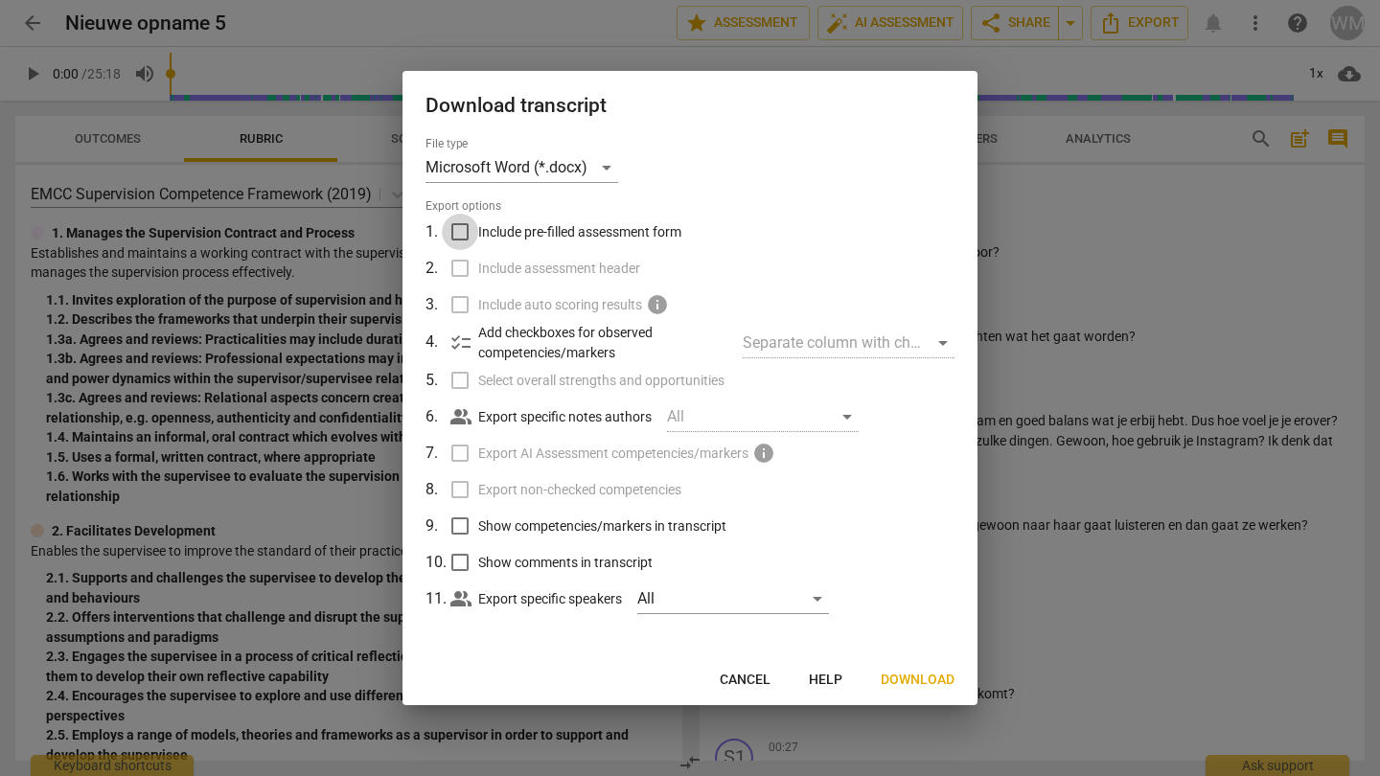
click at [468, 230] on input "Include pre-filled assessment form" at bounding box center [460, 232] width 36 height 36
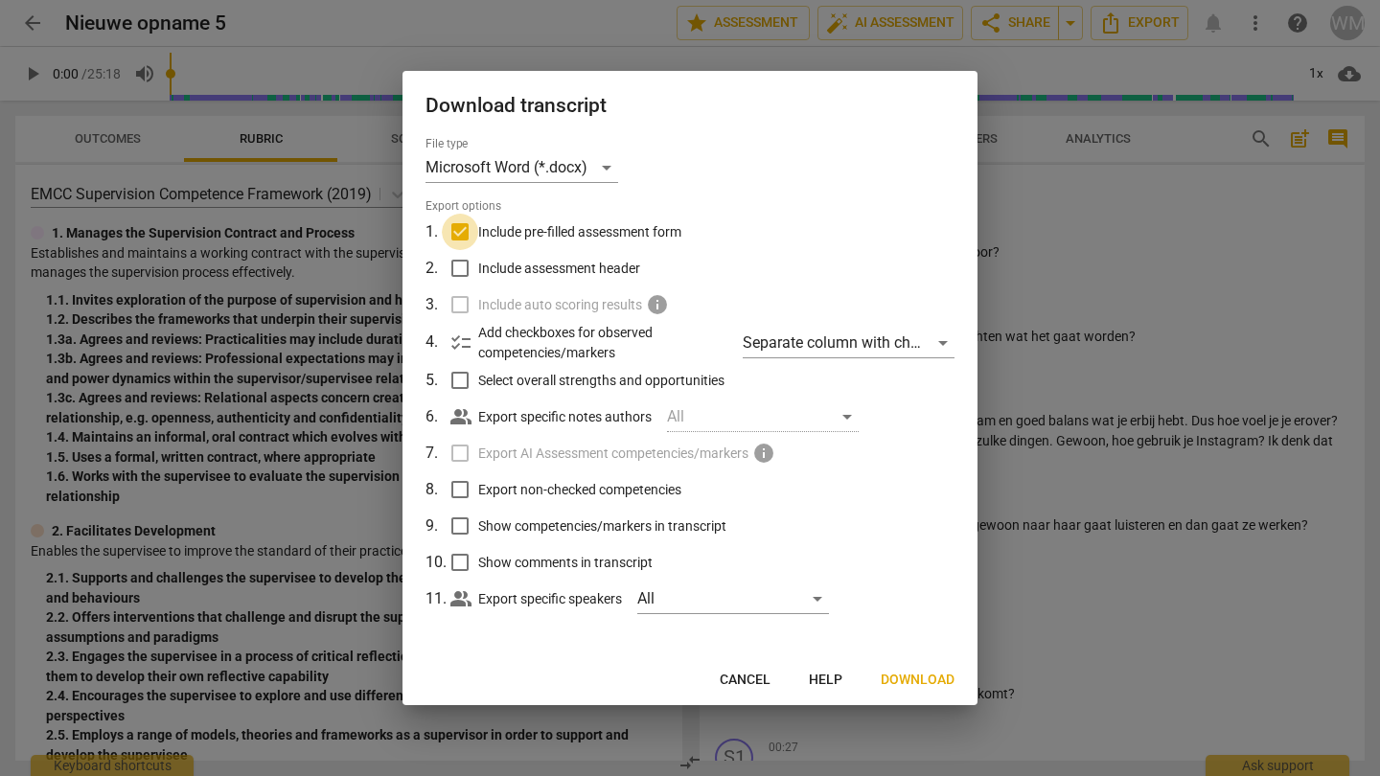
click at [461, 229] on input "Include pre-filled assessment form" at bounding box center [460, 232] width 36 height 36
checkbox input "false"
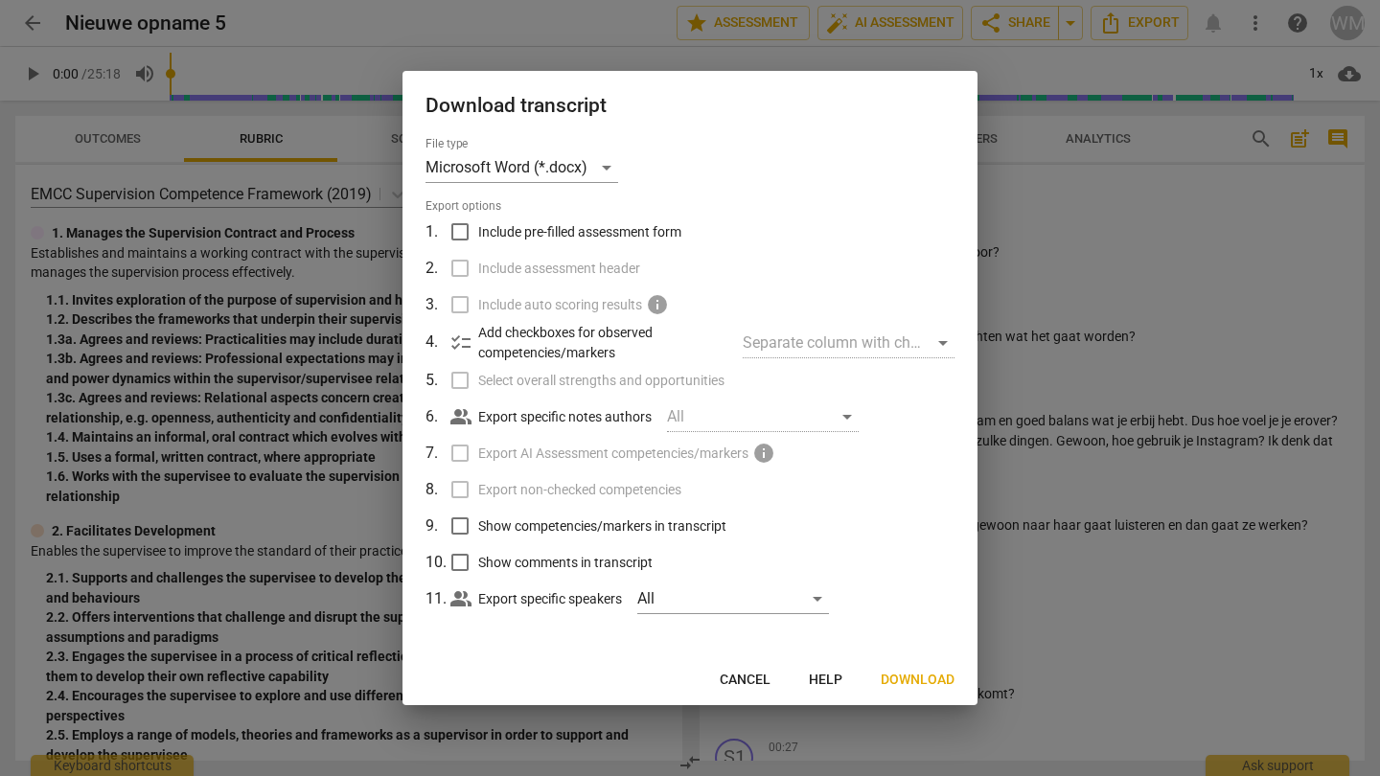
click at [769, 679] on span "Cancel" at bounding box center [745, 680] width 51 height 19
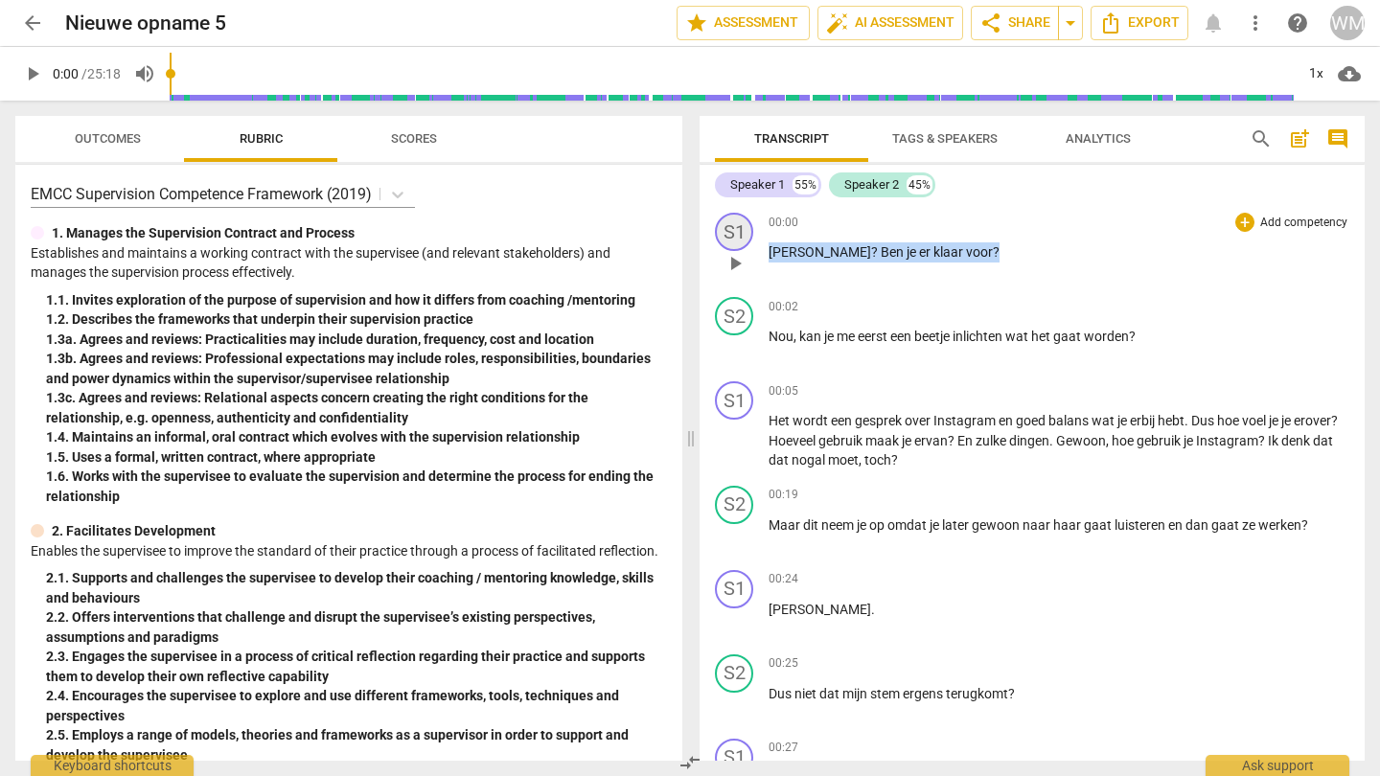
drag, startPoint x: 926, startPoint y: 250, endPoint x: 751, endPoint y: 240, distance: 174.7
click at [751, 240] on div "S1 play_arrow pause 00:00 + Add competency keyboard_arrow_right Ja ? Ben je er …" at bounding box center [1032, 247] width 665 height 84
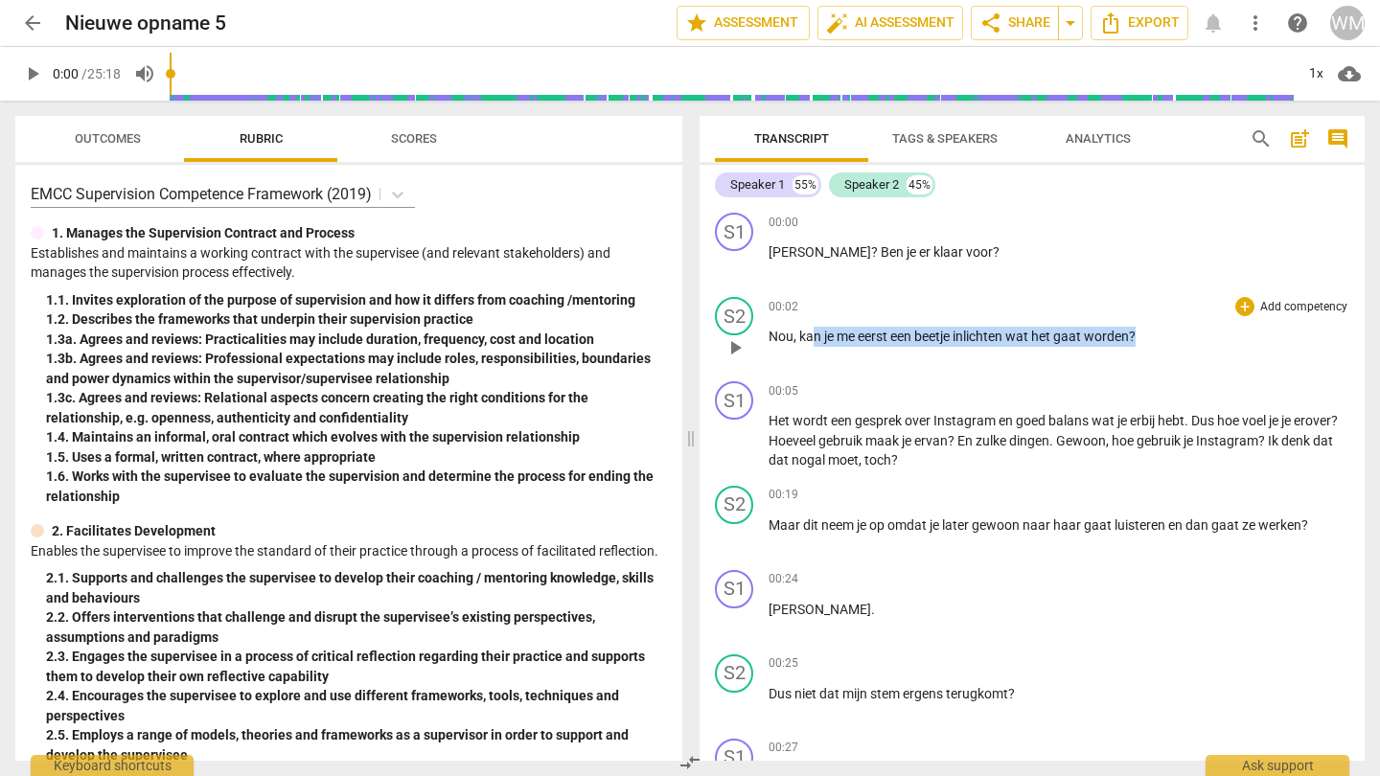
drag, startPoint x: 1140, startPoint y: 337, endPoint x: 814, endPoint y: 336, distance: 326.8
click at [814, 336] on p "Nou , kan je me eerst een beetje inlichten wat het gaat worden ?" at bounding box center [1059, 337] width 581 height 20
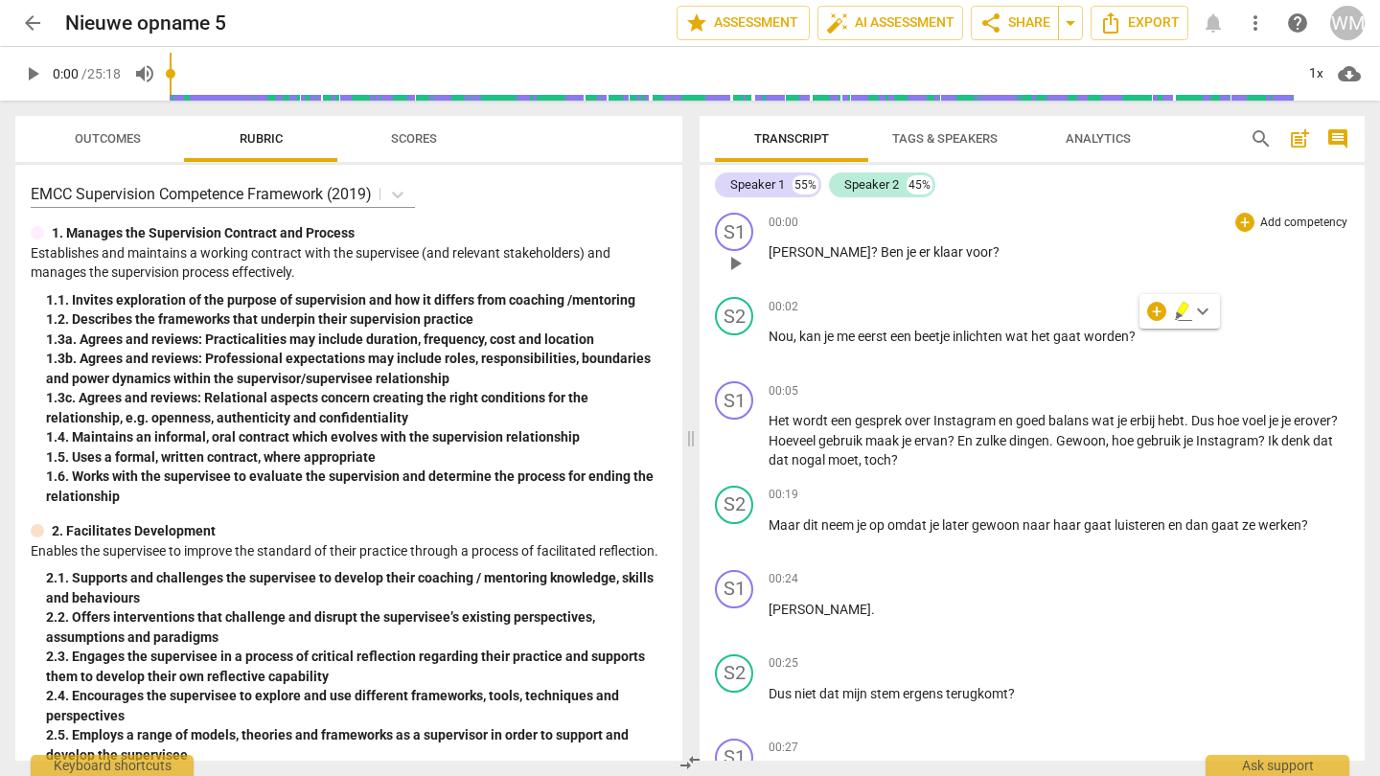
click at [1001, 255] on p "Ja ? Ben je er klaar voor ?" at bounding box center [1059, 252] width 581 height 20
click at [1344, 82] on span "cloud_download" at bounding box center [1349, 73] width 23 height 23
click at [1261, 253] on div at bounding box center [690, 388] width 1380 height 776
click at [1151, 26] on span "Export" at bounding box center [1139, 22] width 80 height 23
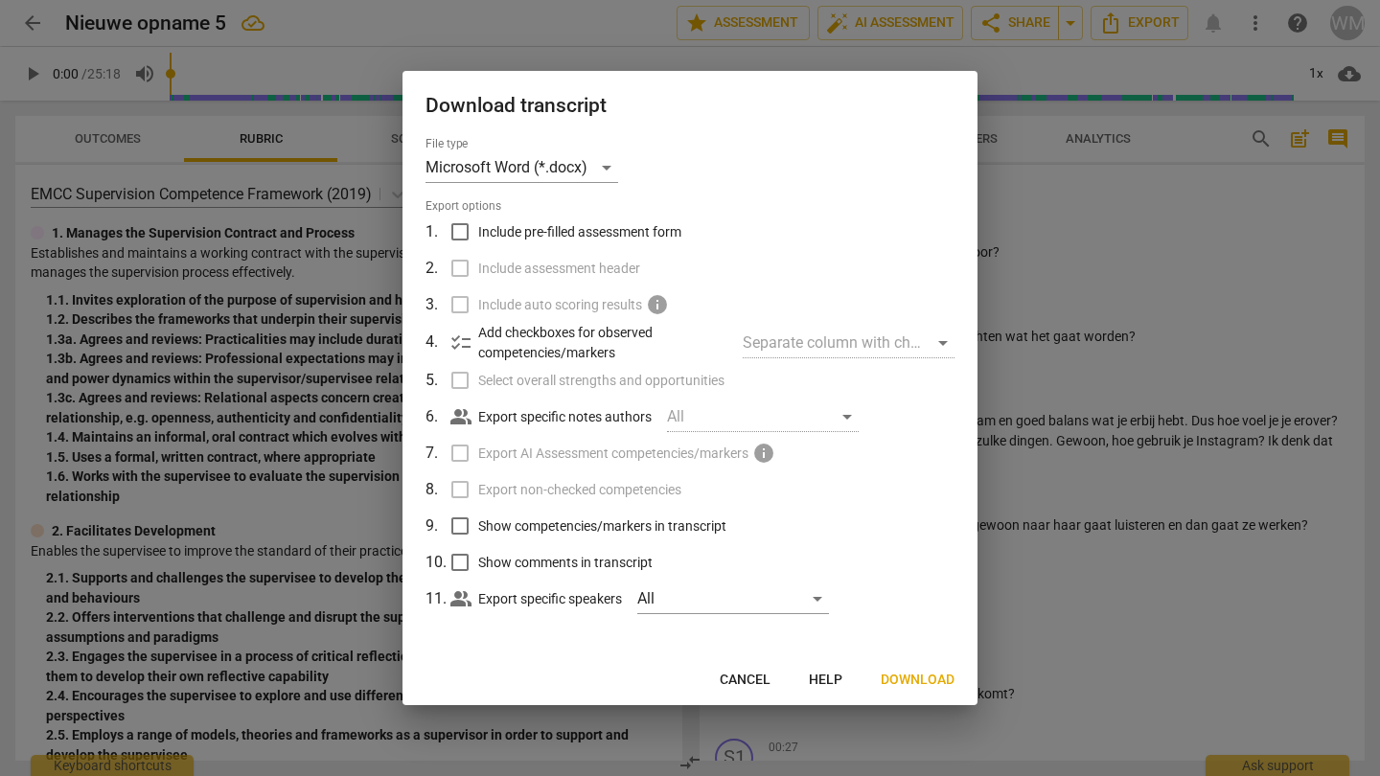
click at [498, 231] on span "Include pre-filled assessment form" at bounding box center [579, 232] width 203 height 20
click at [478, 231] on input "Include pre-filled assessment form" at bounding box center [460, 232] width 36 height 36
checkbox input "true"
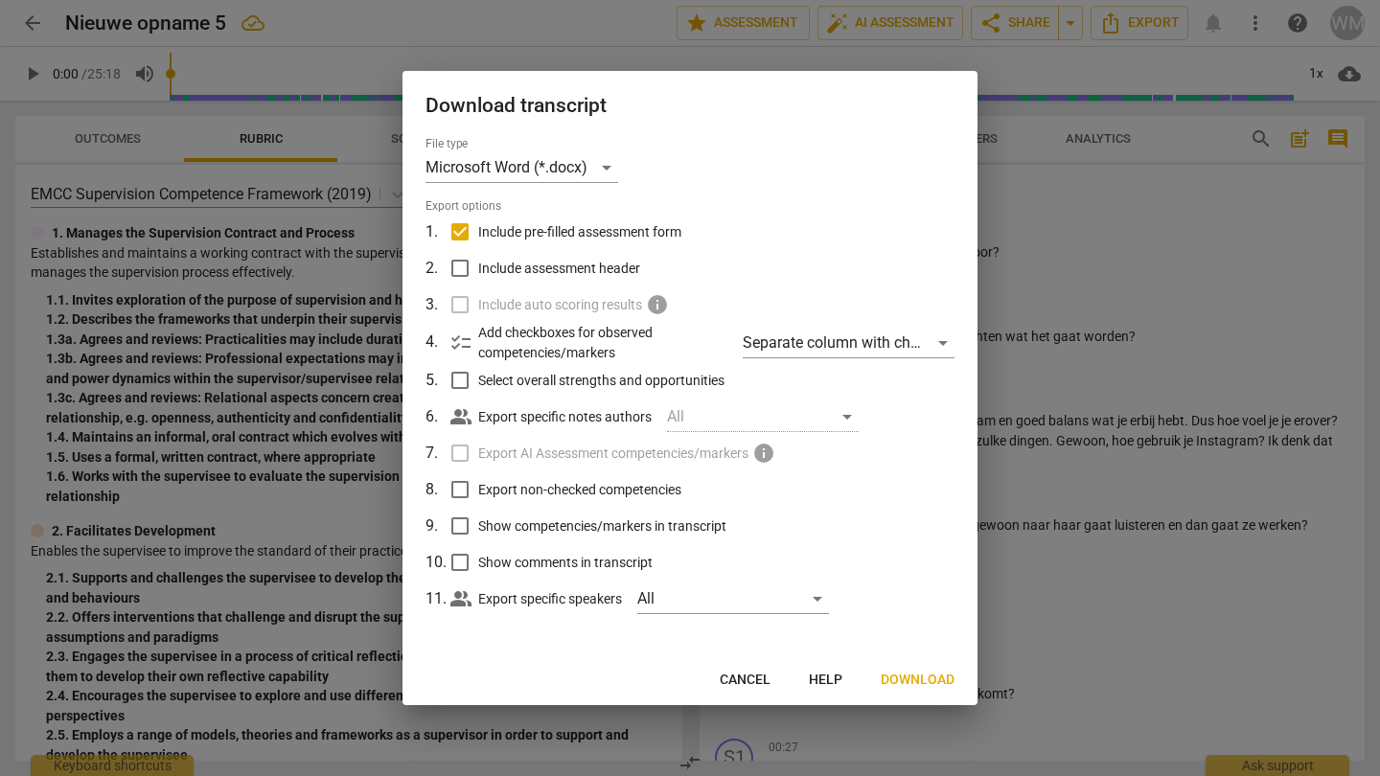
click at [908, 671] on span "Download" at bounding box center [918, 680] width 74 height 19
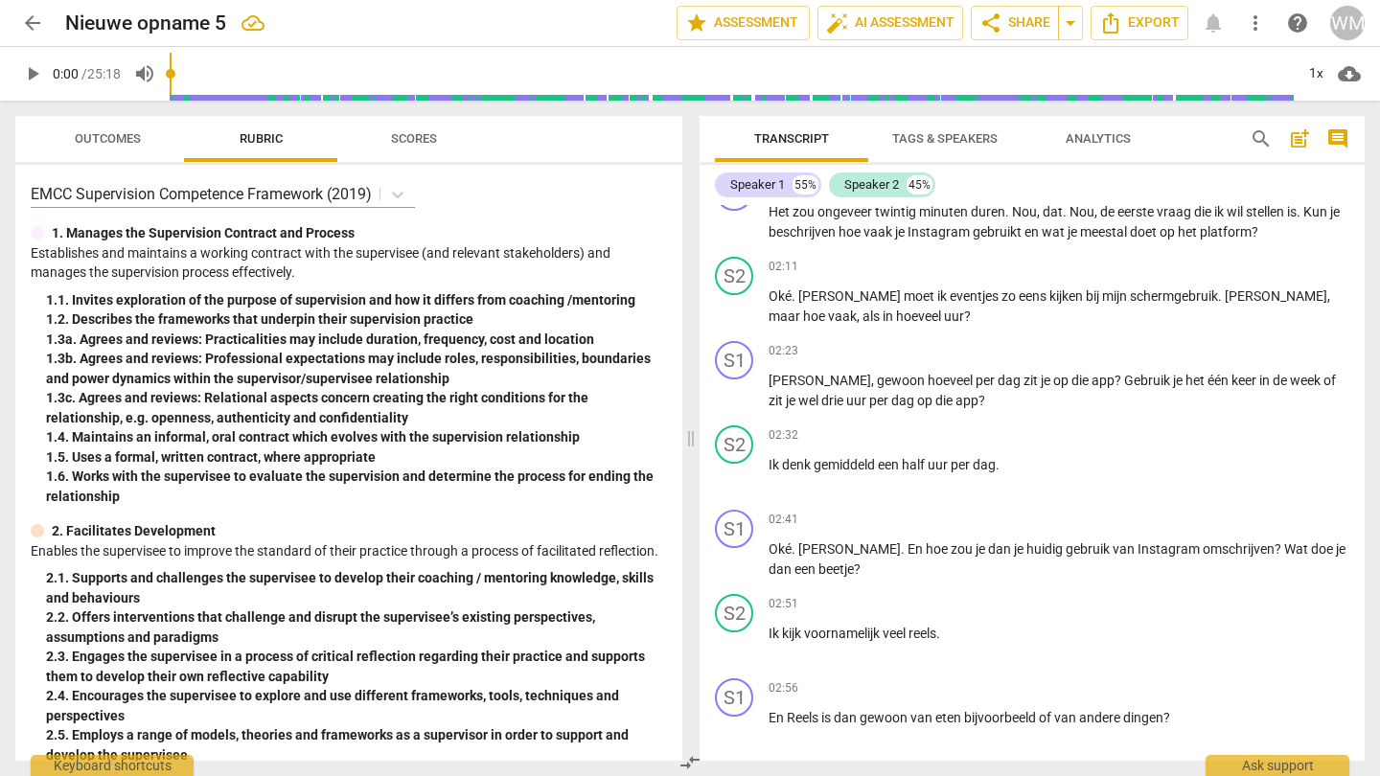
scroll to position [908, 0]
